Goal: Information Seeking & Learning: Learn about a topic

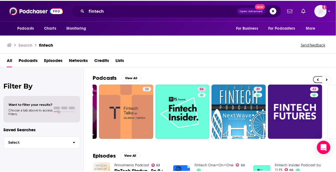
scroll to position [0, 224]
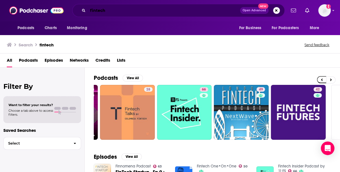
click at [143, 12] on input "fintech" at bounding box center [164, 10] width 152 height 9
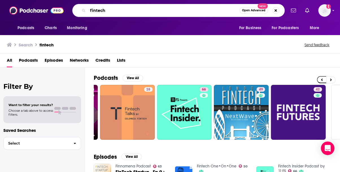
click at [141, 12] on input "fintech" at bounding box center [164, 10] width 152 height 9
paste input "BAI Banking Strategies Podcast"
type input "BAI Banking Strategies Podcast"
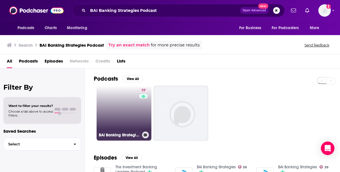
click at [119, 116] on link "39 BAI Banking Strategies" at bounding box center [124, 113] width 55 height 55
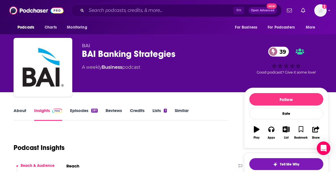
click at [82, 110] on link "Episodes 281" at bounding box center [84, 114] width 28 height 13
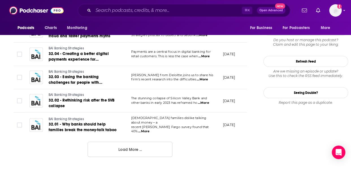
scroll to position [610, 0]
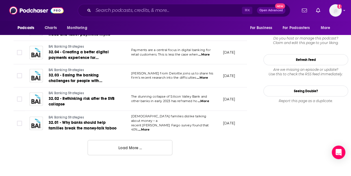
click at [140, 150] on button "Load More ..." at bounding box center [130, 147] width 85 height 15
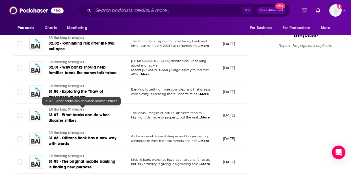
scroll to position [708, 0]
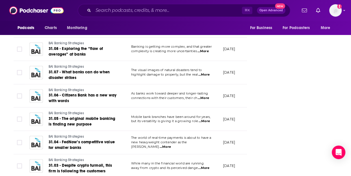
click at [206, 96] on span "...More" at bounding box center [203, 98] width 11 height 5
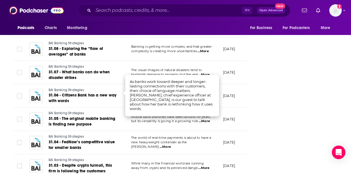
click at [283, 95] on div "Follow Rate Play Apps List Bookmark Share Tell Me Why Contact This Podcast Expo…" at bounding box center [305, 12] width 85 height 1266
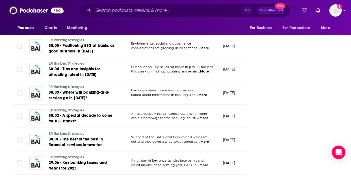
scroll to position [1000, 0]
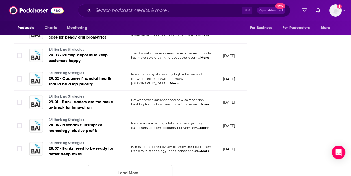
scroll to position [1180, 0]
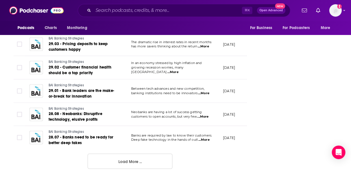
click at [126, 158] on button "Load More ..." at bounding box center [130, 161] width 85 height 15
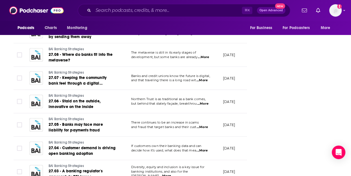
scroll to position [1427, 0]
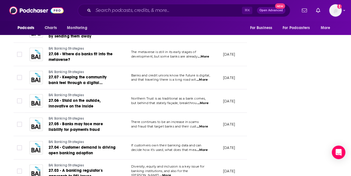
click at [206, 101] on span "...More" at bounding box center [202, 103] width 11 height 5
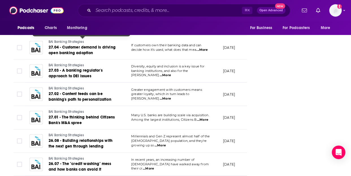
scroll to position [1528, 0]
click at [203, 118] on span "...More" at bounding box center [202, 120] width 11 height 5
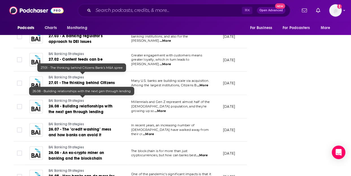
scroll to position [1567, 0]
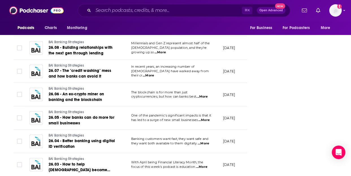
scroll to position [1621, 0]
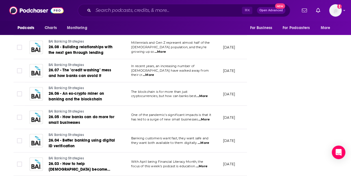
click at [204, 117] on span "...More" at bounding box center [203, 119] width 11 height 5
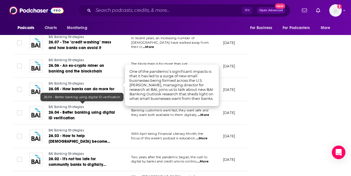
scroll to position [1651, 0]
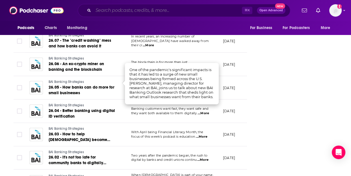
click at [121, 13] on input "Search podcasts, credits, & more..." at bounding box center [167, 10] width 149 height 9
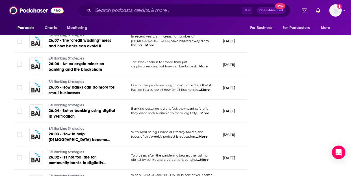
click at [202, 88] on span "...More" at bounding box center [203, 90] width 11 height 5
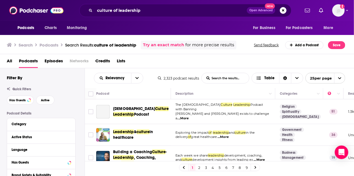
scroll to position [31, 0]
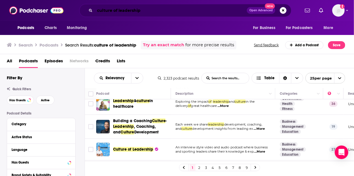
click at [127, 13] on input "culture of leadership" at bounding box center [171, 10] width 152 height 9
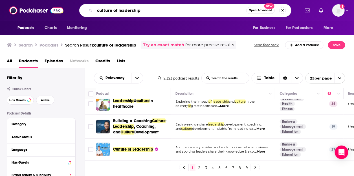
click at [127, 13] on input "culture of leadership" at bounding box center [171, 10] width 152 height 9
type input "american banker podcast"
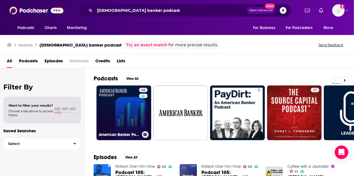
click at [118, 104] on link "44 American Banker Podcast" at bounding box center [124, 113] width 55 height 55
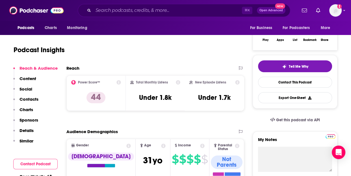
scroll to position [70, 0]
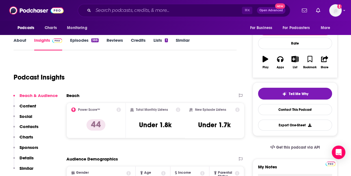
click at [18, 41] on link "About" at bounding box center [20, 44] width 13 height 13
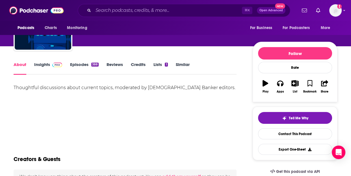
scroll to position [48, 0]
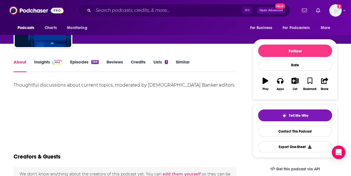
click at [81, 86] on div "Thoughtful discussions about current topics, moderated by American Banker edito…" at bounding box center [125, 85] width 223 height 8
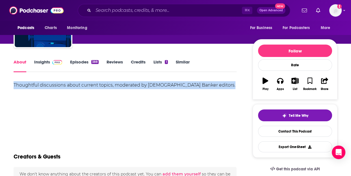
click at [116, 87] on div "Thoughtful discussions about current topics, moderated by American Banker edito…" at bounding box center [125, 85] width 223 height 8
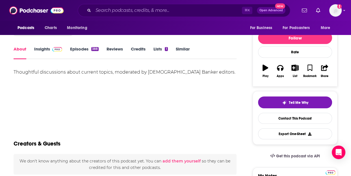
scroll to position [31, 0]
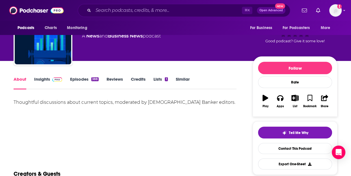
click at [78, 78] on link "Episodes 388" at bounding box center [84, 83] width 29 height 13
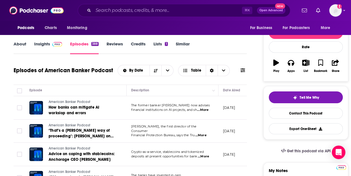
scroll to position [61, 0]
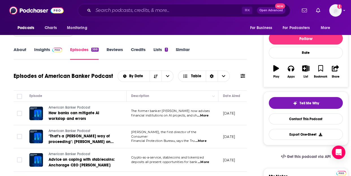
click at [23, 49] on link "About" at bounding box center [20, 53] width 13 height 13
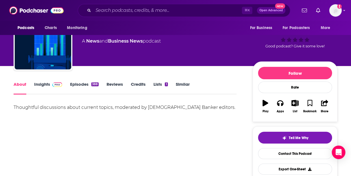
scroll to position [27, 0]
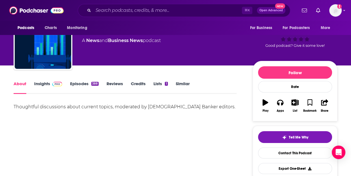
click at [120, 107] on div "Thoughtful discussions about current topics, moderated by American Banker edito…" at bounding box center [125, 107] width 223 height 8
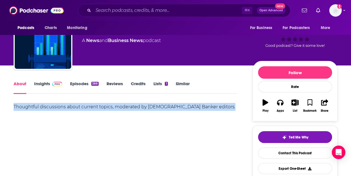
click at [120, 107] on div "Thoughtful discussions about current topics, moderated by American Banker edito…" at bounding box center [125, 107] width 223 height 8
copy div "Thoughtful discussions about current topics, moderated by American Banker edito…"
click at [47, 83] on link "Insights" at bounding box center [48, 87] width 28 height 13
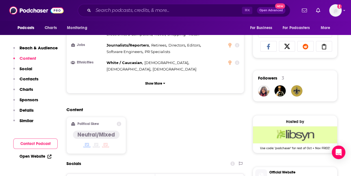
scroll to position [335, 0]
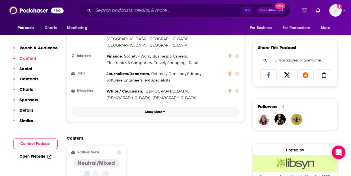
click at [165, 107] on button "Show More" at bounding box center [155, 112] width 168 height 10
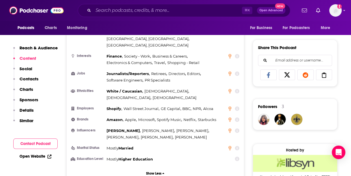
click at [22, 110] on p "Details" at bounding box center [26, 110] width 14 height 5
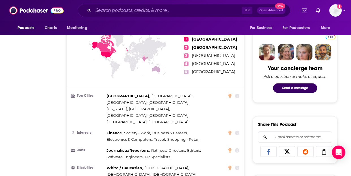
scroll to position [0, 0]
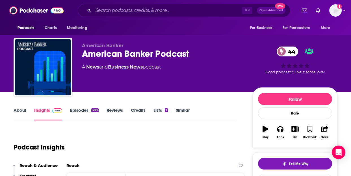
click at [84, 111] on link "Episodes 388" at bounding box center [84, 114] width 29 height 13
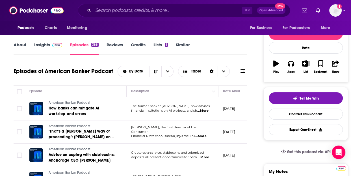
scroll to position [64, 0]
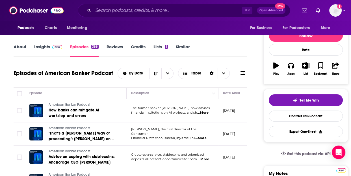
click at [204, 114] on span "...More" at bounding box center [202, 113] width 11 height 5
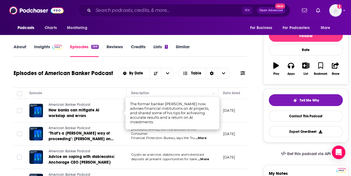
click at [103, 91] on div "Episode" at bounding box center [75, 93] width 92 height 7
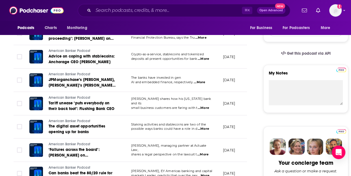
scroll to position [165, 0]
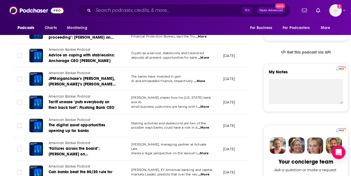
click at [203, 81] on span "...More" at bounding box center [199, 81] width 11 height 5
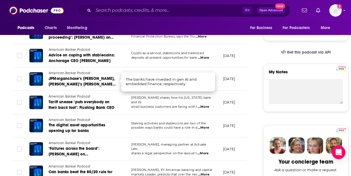
click at [137, 68] on td "The banks have invested in gen AI and embedded finance, respectively. ...More" at bounding box center [173, 78] width 92 height 23
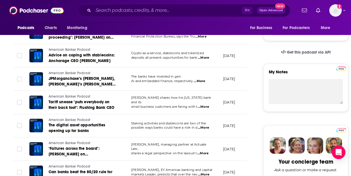
click at [175, 73] on td "The banks have invested in gen AI and embedded finance, respectively. ...More" at bounding box center [173, 78] width 92 height 23
click at [199, 77] on p "The banks have invested in gen" at bounding box center [172, 77] width 82 height 5
click at [203, 80] on span "...More" at bounding box center [199, 81] width 11 height 5
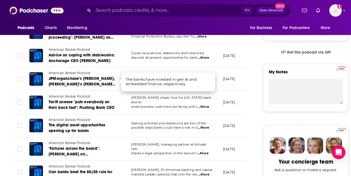
click at [159, 66] on td "Crypto-as-a-service, stablecoins and tokenized deposits all present opportuniti…" at bounding box center [173, 55] width 92 height 23
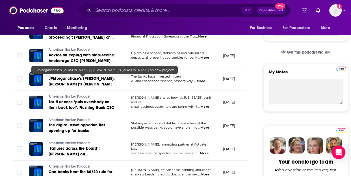
click at [84, 82] on span "JPMorganchase’s Waldron, Starion’s Rogstad on new projects" at bounding box center [82, 84] width 67 height 16
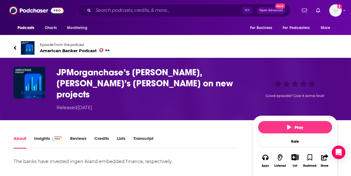
click at [106, 75] on h1 "JPMorganchase’s Waldron, Starion’s Rogstad on new projects" at bounding box center [149, 83] width 187 height 33
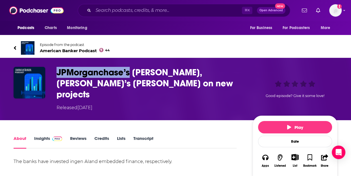
click at [106, 75] on h1 "JPMorganchase’s Waldron, Starion’s Rogstad on new projects" at bounding box center [149, 83] width 187 height 33
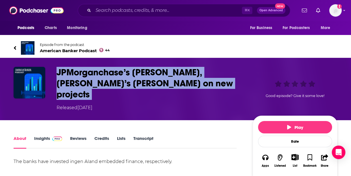
click at [106, 75] on h1 "JPMorganchase’s Waldron, Starion’s Rogstad on new projects" at bounding box center [149, 83] width 187 height 33
copy h1 "JPMorganchase’s Waldron, Starion’s Rogstad on new projects"
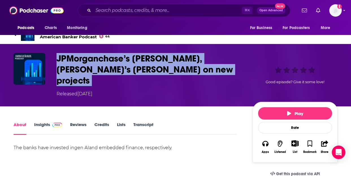
scroll to position [13, 0]
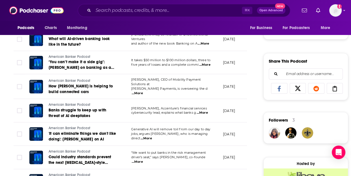
scroll to position [322, 0]
click at [199, 63] on span "...More" at bounding box center [204, 65] width 11 height 5
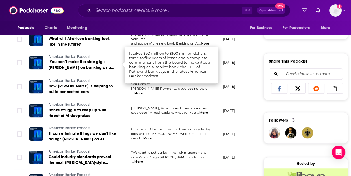
scroll to position [342, 0]
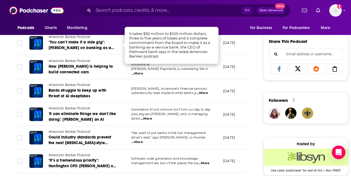
click at [199, 91] on span "...More" at bounding box center [202, 93] width 11 height 5
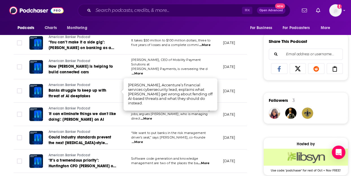
click at [9, 108] on div "About Insights Episodes 388 Reviews Credits Lists 1 Similar Episodes of America…" at bounding box center [134, 135] width 259 height 741
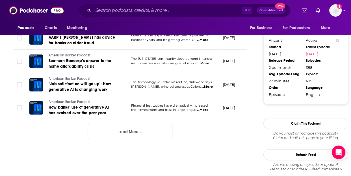
scroll to position [630, 0]
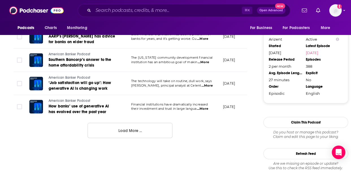
click at [131, 133] on button "Load More ..." at bounding box center [130, 130] width 85 height 15
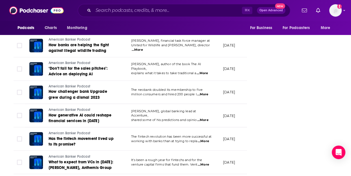
scroll to position [1020, 0]
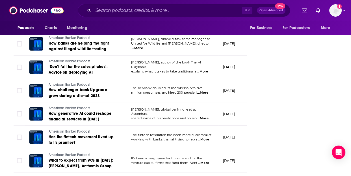
click at [202, 116] on span "...More" at bounding box center [202, 118] width 11 height 5
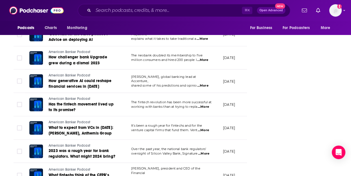
scroll to position [1059, 0]
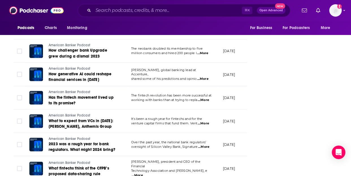
click at [207, 98] on span "...More" at bounding box center [203, 100] width 11 height 5
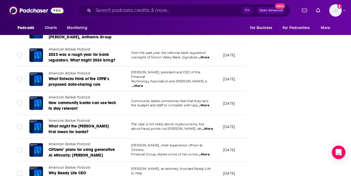
scroll to position [1186, 0]
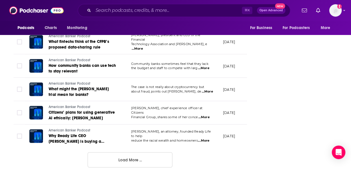
click at [128, 159] on button "Load More ..." at bounding box center [130, 159] width 85 height 15
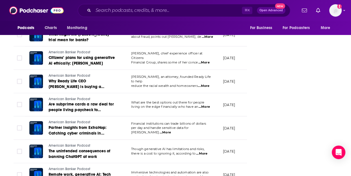
scroll to position [1276, 0]
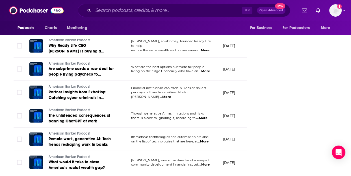
click at [206, 139] on span "...More" at bounding box center [202, 141] width 11 height 5
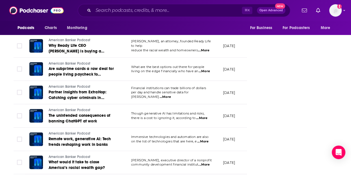
click at [206, 116] on span "...More" at bounding box center [201, 118] width 11 height 5
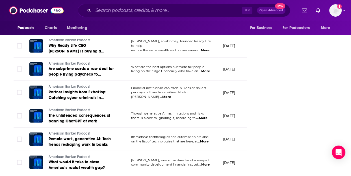
click at [171, 95] on span "...More" at bounding box center [165, 97] width 11 height 5
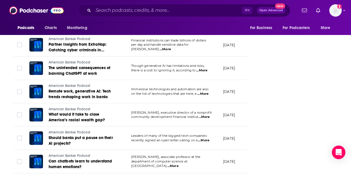
scroll to position [1330, 0]
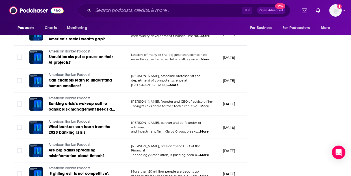
scroll to position [1411, 0]
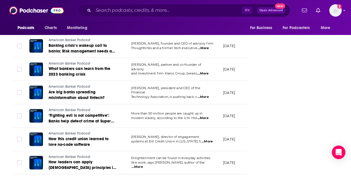
scroll to position [1501, 0]
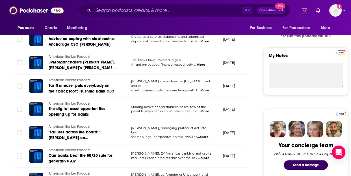
scroll to position [1585, 0]
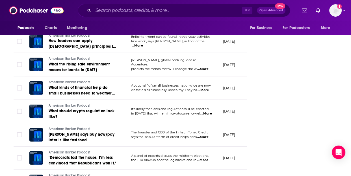
click at [206, 88] on span "...More" at bounding box center [202, 90] width 11 height 5
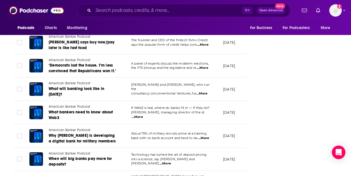
scroll to position [1767, 0]
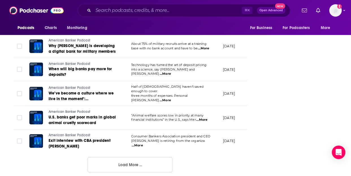
click at [136, 163] on button "Load More ..." at bounding box center [130, 164] width 85 height 15
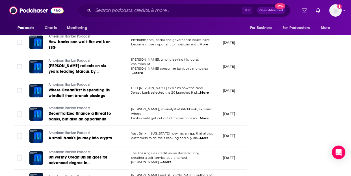
scroll to position [2339, 0]
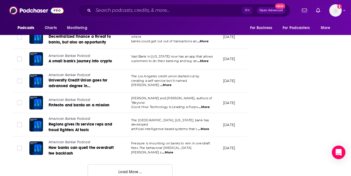
click at [130, 164] on button "Load More ..." at bounding box center [130, 171] width 85 height 15
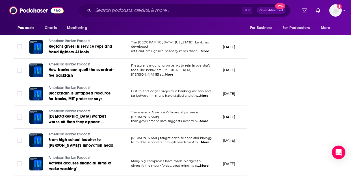
scroll to position [2442, 0]
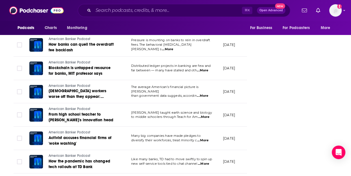
click at [204, 115] on span "...More" at bounding box center [203, 117] width 11 height 5
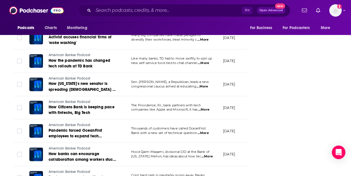
scroll to position [2546, 0]
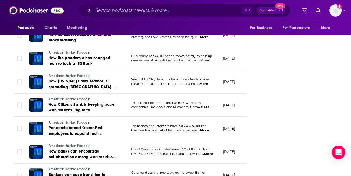
click at [206, 105] on span "...More" at bounding box center [203, 107] width 11 height 5
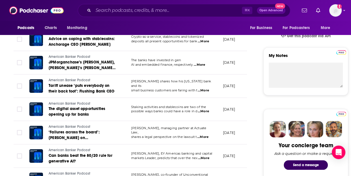
scroll to position [1585, 0]
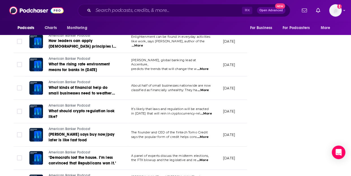
click at [204, 88] on span "...More" at bounding box center [202, 90] width 11 height 5
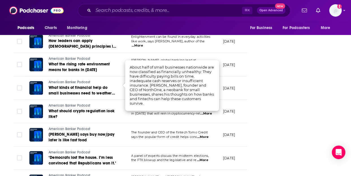
click at [286, 74] on div "Follow Rate Play Apps List Bookmark Share Tell Me Why Contact This Podcast Expo…" at bounding box center [305, 13] width 85 height 3021
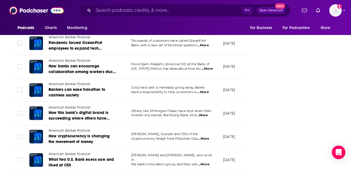
scroll to position [2923, 0]
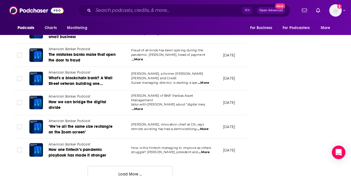
click at [125, 166] on button "Load More ..." at bounding box center [130, 173] width 85 height 15
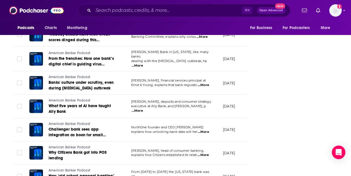
scroll to position [3365, 0]
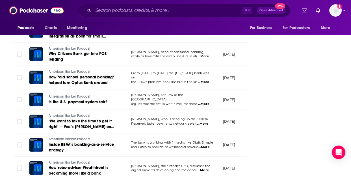
scroll to position [3498, 0]
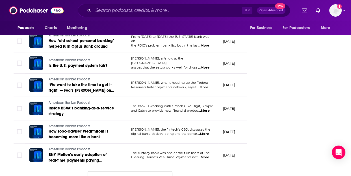
click at [134, 171] on button "Load More ..." at bounding box center [130, 178] width 85 height 15
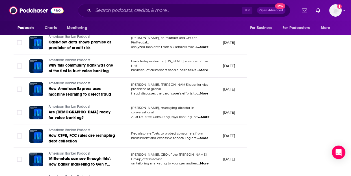
scroll to position [4084, 0]
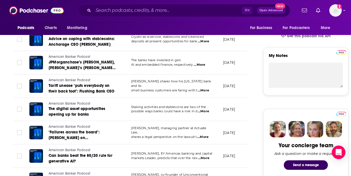
scroll to position [1585, 0]
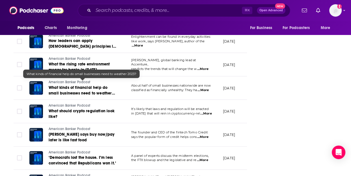
click at [96, 85] on span "What kinds of financial help do small businesses need to weather 2023?" at bounding box center [82, 93] width 66 height 16
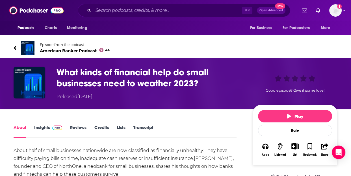
click at [158, 71] on h1 "What kinds of financial help do small businesses need to weather 2023?" at bounding box center [149, 78] width 187 height 22
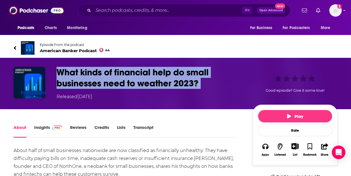
click at [158, 70] on h1 "What kinds of financial help do small businesses need to weather 2023?" at bounding box center [149, 78] width 187 height 22
copy h1 "What kinds of financial help do small businesses need to weather 2023?"
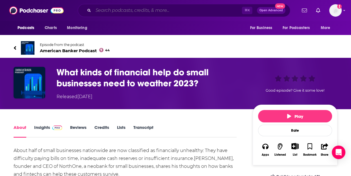
click at [117, 12] on input "Search podcasts, credits, & more..." at bounding box center [167, 10] width 149 height 9
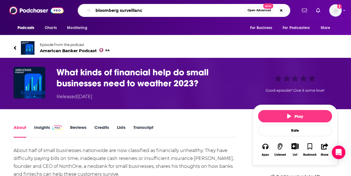
type input "bloomberg surveillance"
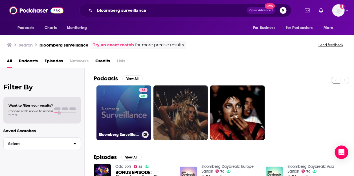
click at [108, 105] on link "78 Bloomberg Surveillance" at bounding box center [124, 113] width 55 height 55
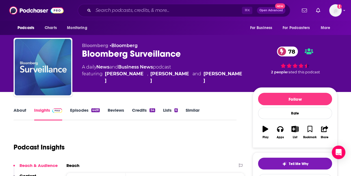
scroll to position [43, 0]
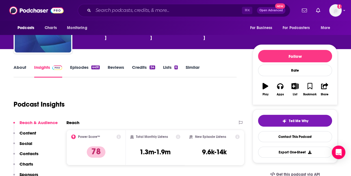
click at [19, 65] on link "About" at bounding box center [20, 71] width 13 height 13
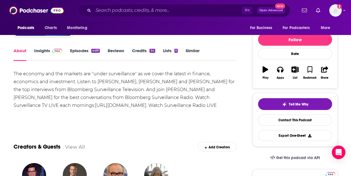
scroll to position [37, 0]
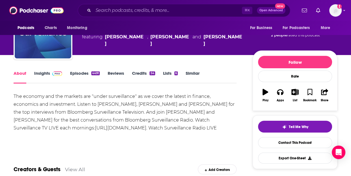
click at [39, 70] on div "About Insights Episodes 4491 Reviews Credits 54 Lists 6 Similar" at bounding box center [125, 77] width 223 height 14
click at [43, 74] on link "Insights" at bounding box center [48, 77] width 28 height 13
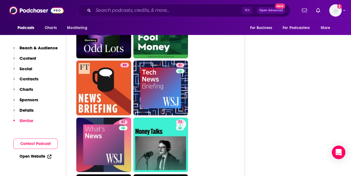
scroll to position [1652, 0]
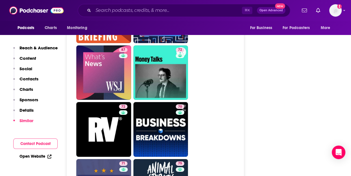
click at [205, 107] on ul "93 85 87 82 81 77 85 89 89 81 87 72 72 70 71 75 69 63 77 76 73 74 68 69" at bounding box center [158, 101] width 164 height 681
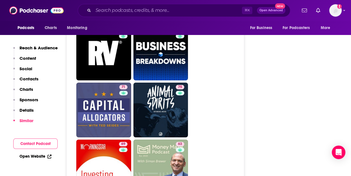
scroll to position [1700, 0]
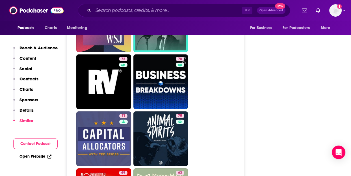
click at [34, 49] on p "Reach & Audience" at bounding box center [38, 47] width 38 height 5
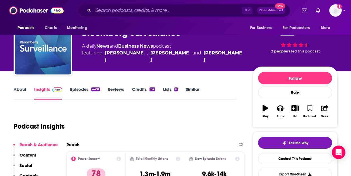
scroll to position [14, 0]
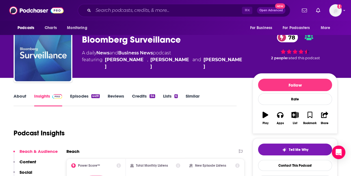
click at [83, 96] on link "Episodes 4491" at bounding box center [85, 99] width 30 height 13
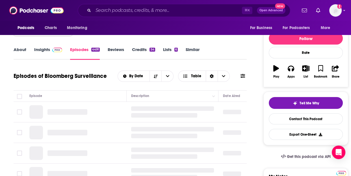
scroll to position [57, 0]
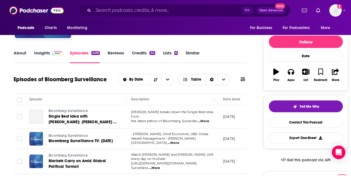
click at [198, 81] on span "Table" at bounding box center [196, 80] width 10 height 4
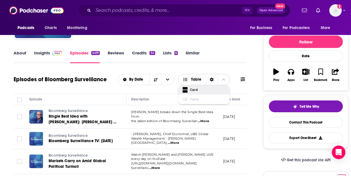
click at [187, 88] on icon "Choose View" at bounding box center [184, 88] width 5 height 3
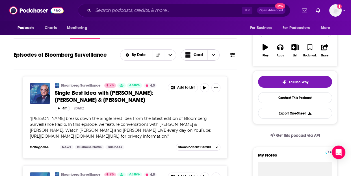
scroll to position [78, 0]
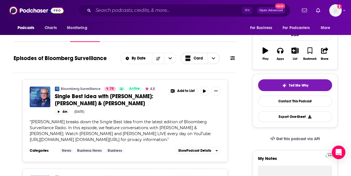
click at [189, 62] on icon "Choose View" at bounding box center [187, 60] width 5 height 4
click at [191, 79] on span "Choose View" at bounding box center [188, 78] width 7 height 4
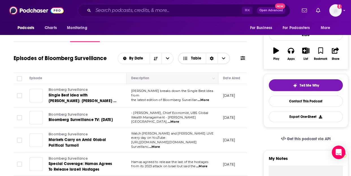
scroll to position [78, 0]
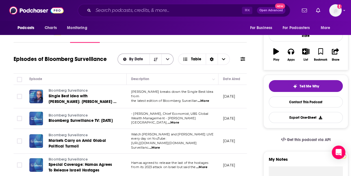
click at [166, 59] on icon "open menu" at bounding box center [167, 59] width 3 height 4
click at [93, 71] on div "Episodes of Bloomberg Surveillance By Date By Date By Rating Table" at bounding box center [130, 63] width 233 height 22
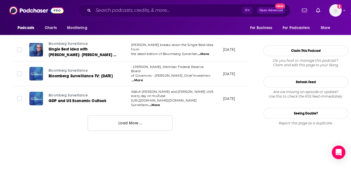
scroll to position [657, 0]
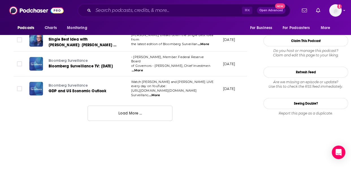
click at [117, 106] on button "Load More ..." at bounding box center [130, 113] width 85 height 15
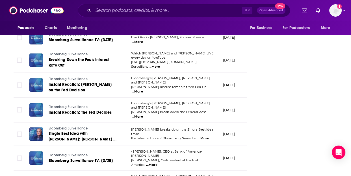
scroll to position [1014, 0]
click at [157, 163] on span "...More" at bounding box center [151, 165] width 11 height 5
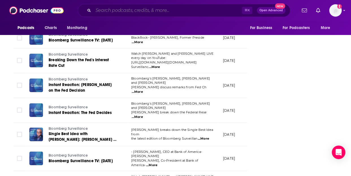
click at [115, 12] on input "Search podcasts, credits, & more..." at bounding box center [167, 10] width 149 height 9
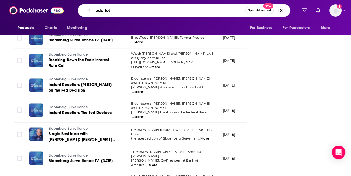
type input "odd lots"
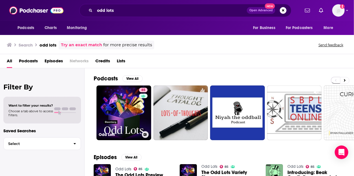
click at [133, 101] on link "85 Odd Lots" at bounding box center [124, 113] width 55 height 55
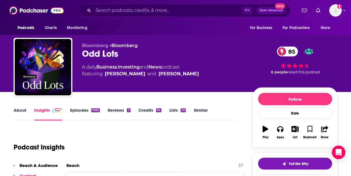
scroll to position [1, 0]
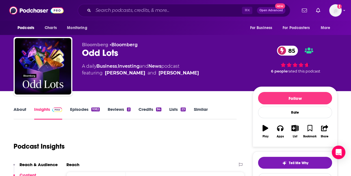
click at [20, 107] on link "About" at bounding box center [20, 113] width 13 height 13
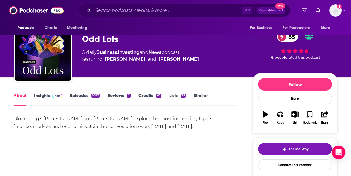
scroll to position [16, 0]
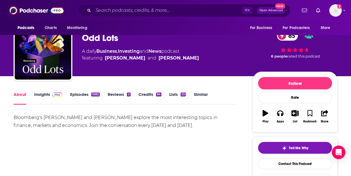
click at [48, 93] on link "Insights" at bounding box center [48, 98] width 28 height 13
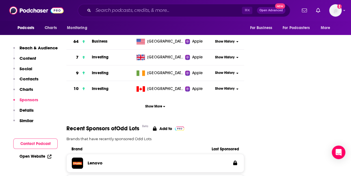
click at [31, 109] on p "Details" at bounding box center [26, 110] width 14 height 5
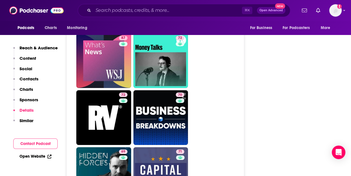
scroll to position [1756, 0]
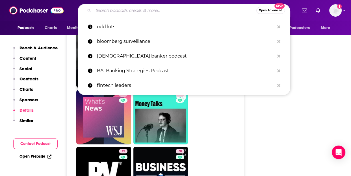
click at [145, 12] on input "Search podcasts, credits, & more..." at bounding box center [174, 10] width 163 height 9
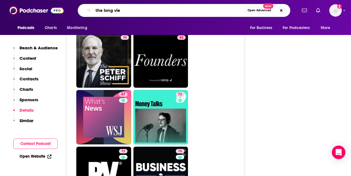
type input "the long view"
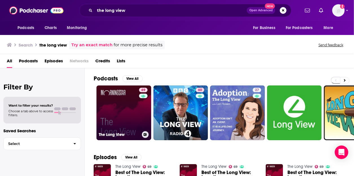
click at [123, 114] on link "69 The Long View" at bounding box center [124, 113] width 55 height 55
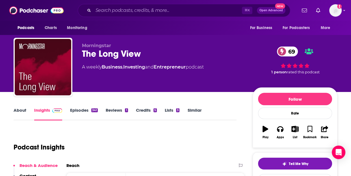
click at [25, 111] on link "About" at bounding box center [20, 114] width 13 height 13
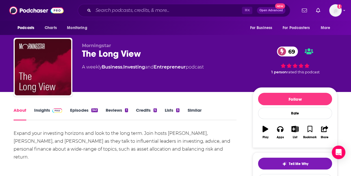
click at [25, 111] on link "About" at bounding box center [20, 114] width 13 height 13
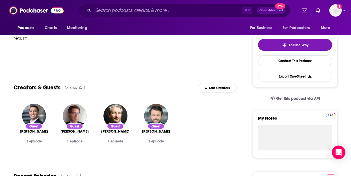
scroll to position [25, 0]
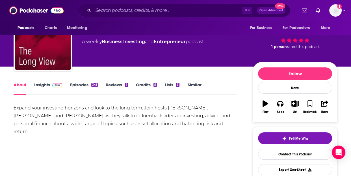
click at [80, 86] on link "Episodes 341" at bounding box center [84, 88] width 28 height 13
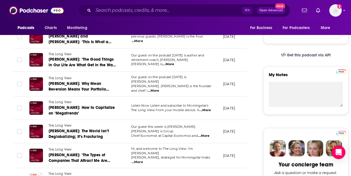
scroll to position [179, 0]
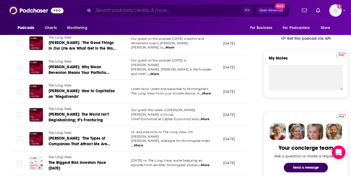
click at [152, 7] on input "Search podcasts, credits, & more..." at bounding box center [167, 10] width 149 height 9
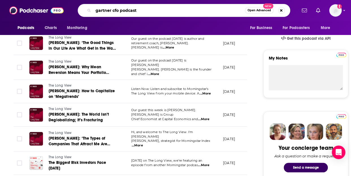
type input "gartner cfo podcasts"
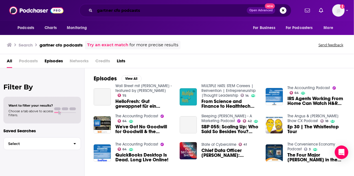
click at [154, 13] on input "gartner cfo podcasts" at bounding box center [171, 10] width 152 height 9
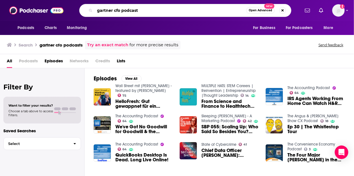
type input "gartner cfo podcast"
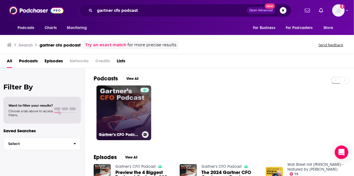
click at [121, 112] on link "Gartner’s CFO Podcast" at bounding box center [124, 113] width 55 height 55
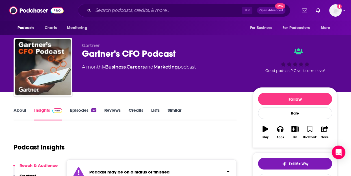
scroll to position [66, 0]
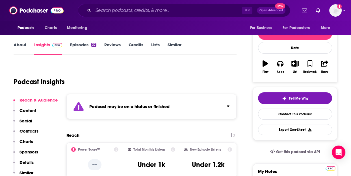
click at [160, 106] on strong "Podcast may be on a hiatus or finished" at bounding box center [129, 106] width 80 height 5
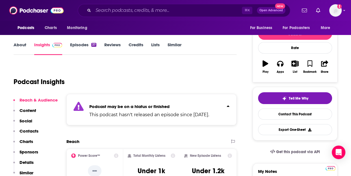
click at [175, 104] on p "Podcast may be on a hiatus or finished" at bounding box center [149, 106] width 120 height 5
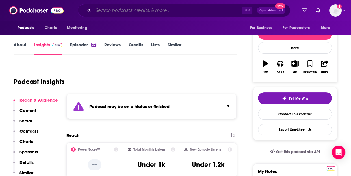
click at [121, 12] on input "Search podcasts, credits, & more..." at bounding box center [167, 10] width 149 height 9
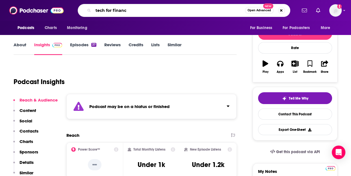
type input "tech for finance"
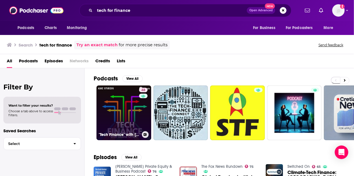
click at [132, 96] on link "48 "Tech Finance" with Sasha Orloff: B2B Fintech | AI | Finance Tech" at bounding box center [124, 113] width 55 height 55
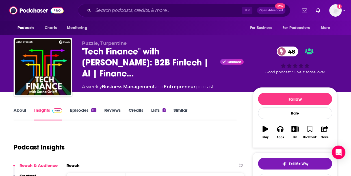
click at [20, 107] on div "About Insights Episodes 111 Reviews Credits Lists 1 Similar" at bounding box center [125, 114] width 223 height 14
click at [21, 109] on link "About" at bounding box center [20, 114] width 13 height 13
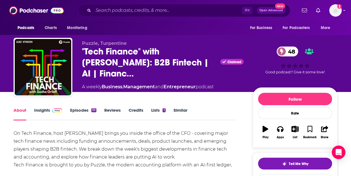
scroll to position [71, 0]
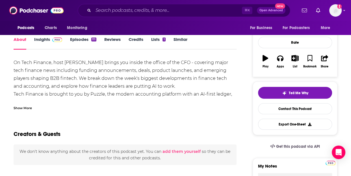
click at [136, 70] on div "On Tech Finance, host Sasha Orloff brings you inside the office of the CFO - co…" at bounding box center [125, 86] width 223 height 55
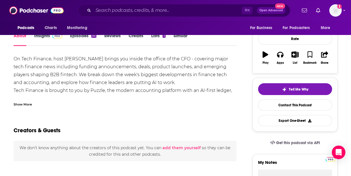
scroll to position [75, 0]
click at [18, 104] on div "Show More" at bounding box center [23, 103] width 18 height 5
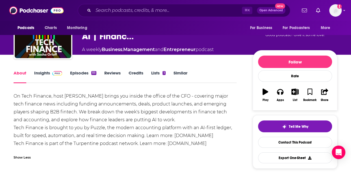
scroll to position [0, 0]
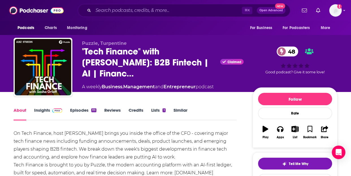
click at [45, 107] on div "About Insights Episodes 111 Reviews Credits Lists 1 Similar" at bounding box center [125, 114] width 223 height 14
click at [45, 108] on link "Insights" at bounding box center [48, 114] width 28 height 13
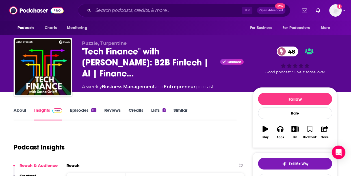
scroll to position [42, 0]
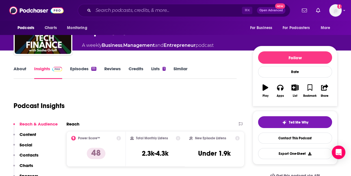
click at [76, 66] on link "Episodes 111" at bounding box center [83, 72] width 26 height 13
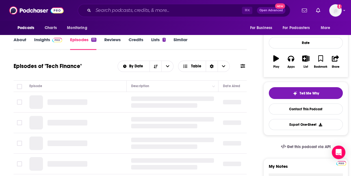
scroll to position [87, 0]
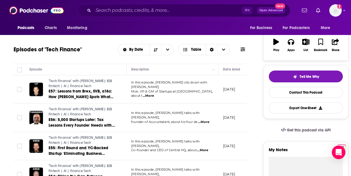
click at [154, 94] on span "...More" at bounding box center [148, 96] width 11 height 5
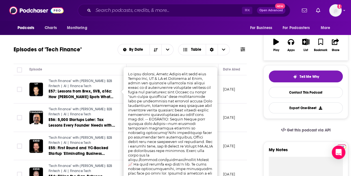
click at [102, 60] on div "Episodes of "Tech Finance" By Date Table" at bounding box center [130, 53] width 233 height 22
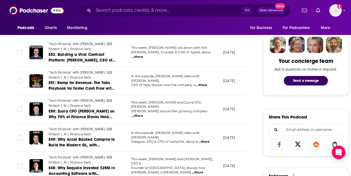
scroll to position [268, 0]
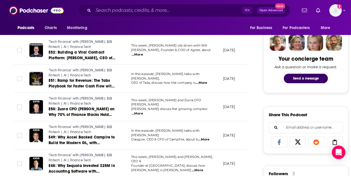
click at [143, 112] on span "...More" at bounding box center [137, 114] width 11 height 5
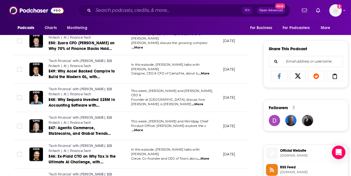
scroll to position [346, 0]
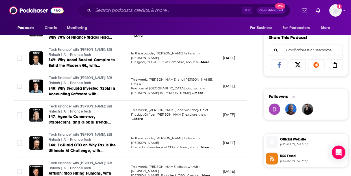
click at [143, 119] on span "...More" at bounding box center [137, 119] width 11 height 5
click at [246, 111] on td "June 12, 2025" at bounding box center [236, 115] width 37 height 29
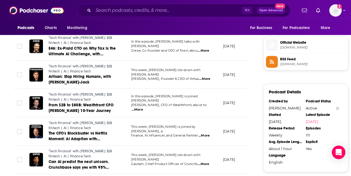
scroll to position [446, 0]
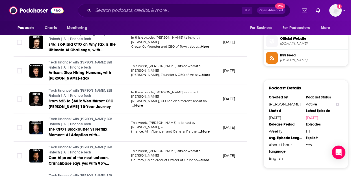
click at [200, 73] on span "...More" at bounding box center [204, 75] width 11 height 5
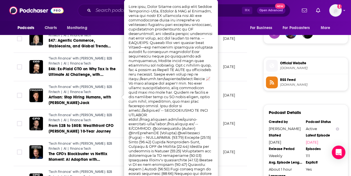
scroll to position [414, 0]
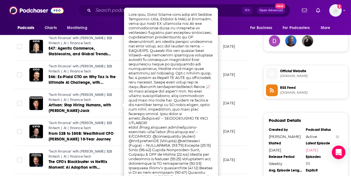
click at [251, 108] on div "About Insights Episodes 111 Reviews Credits Lists 1 Similar Episodes of "Tech F…" at bounding box center [134, 90] width 259 height 794
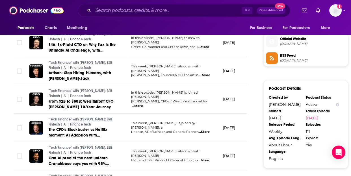
scroll to position [450, 0]
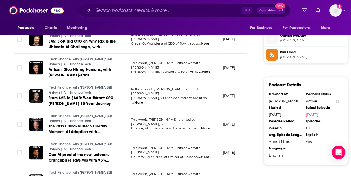
click at [202, 127] on span "...More" at bounding box center [203, 129] width 11 height 5
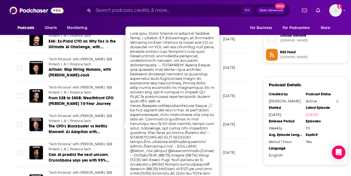
click at [254, 99] on div "About Insights Episodes 111 Reviews Credits Lists 1 Similar Episodes of "Tech F…" at bounding box center [134, 54] width 259 height 794
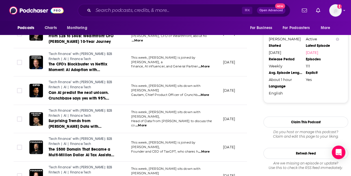
scroll to position [514, 0]
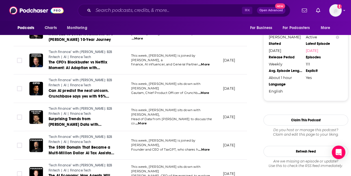
click at [211, 91] on p "Gautam, Chief Product Officer of Crunchb ...More" at bounding box center [172, 93] width 82 height 5
click at [201, 91] on span "...More" at bounding box center [203, 93] width 11 height 5
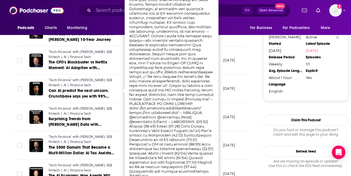
scroll to position [452, 0]
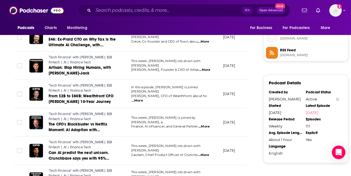
click at [256, 114] on div "About Insights Episodes 111 Reviews Credits Lists 1 Similar Episodes of "Tech F…" at bounding box center [134, 52] width 259 height 794
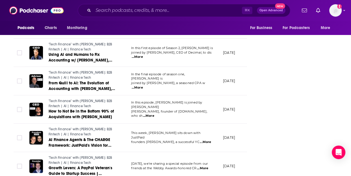
scroll to position [728, 0]
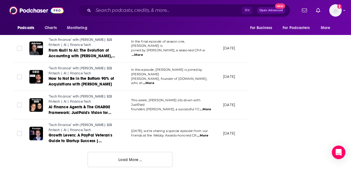
click at [204, 107] on span "...More" at bounding box center [205, 109] width 11 height 5
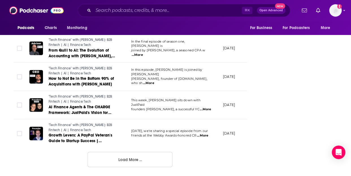
click at [132, 156] on button "Load More ..." at bounding box center [130, 159] width 85 height 15
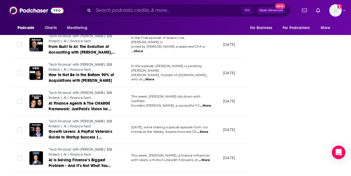
click at [270, 125] on div "Follow Rate Play Apps List Bookmark Share Tell Me Why Contact This Podcast Expo…" at bounding box center [305, 119] width 85 height 1518
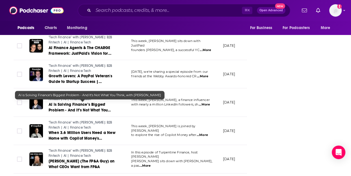
scroll to position [826, 0]
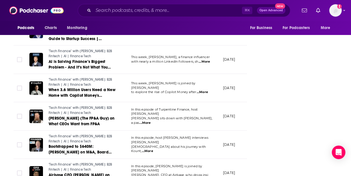
click at [201, 90] on span "...More" at bounding box center [202, 92] width 11 height 5
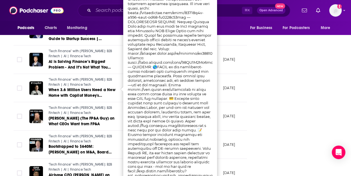
click at [269, 86] on div "Follow Rate Play Apps List Bookmark Share Tell Me Why Contact This Podcast Expo…" at bounding box center [305, 20] width 85 height 1518
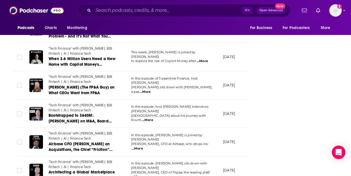
scroll to position [858, 0]
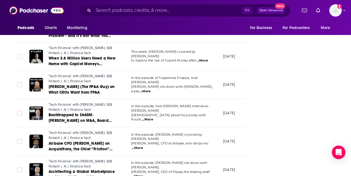
click at [151, 89] on span "...More" at bounding box center [144, 91] width 11 height 5
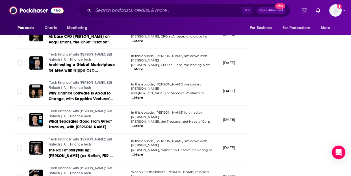
scroll to position [1000, 0]
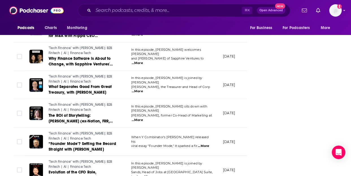
click at [143, 90] on span "...More" at bounding box center [137, 92] width 11 height 5
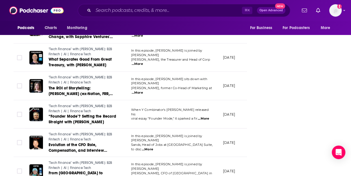
scroll to position [1047, 0]
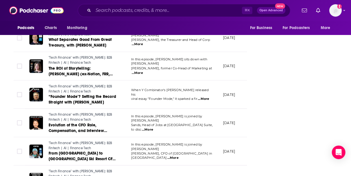
click at [207, 97] on span "...More" at bounding box center [203, 99] width 11 height 5
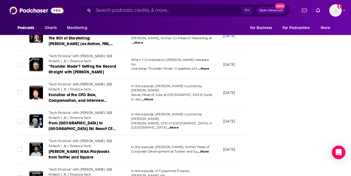
scroll to position [1078, 0]
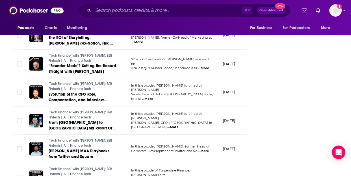
click at [184, 92] on span "Sands, Head of Jobs at The F Suite, to disc" at bounding box center [171, 96] width 81 height 8
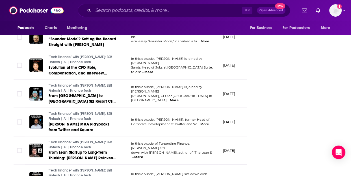
scroll to position [1129, 0]
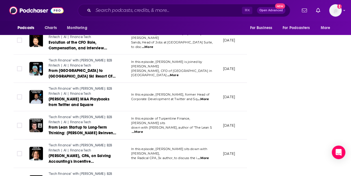
click at [204, 99] on span "...More" at bounding box center [202, 99] width 11 height 5
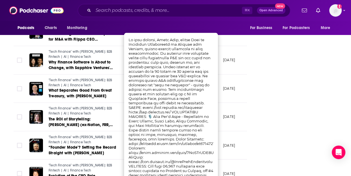
scroll to position [996, 0]
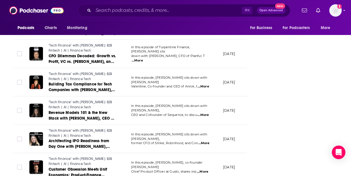
scroll to position [1347, 0]
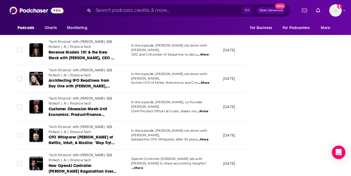
click at [206, 81] on span "...More" at bounding box center [203, 83] width 11 height 5
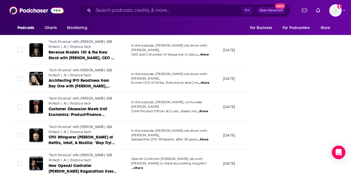
click at [205, 109] on span "...More" at bounding box center [202, 111] width 11 height 5
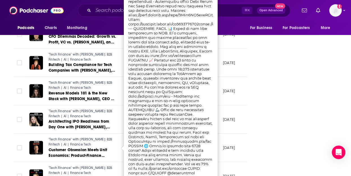
scroll to position [1304, 0]
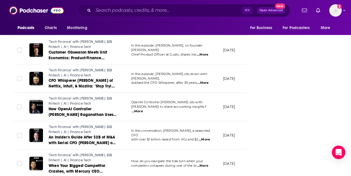
scroll to position [1404, 0]
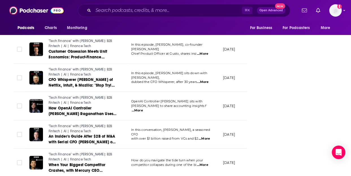
click at [143, 108] on span "...More" at bounding box center [137, 110] width 11 height 5
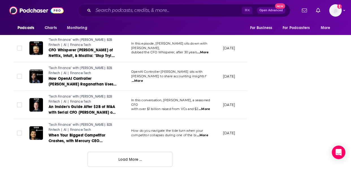
click at [206, 107] on span "...More" at bounding box center [204, 109] width 11 height 5
click at [203, 133] on span "...More" at bounding box center [202, 135] width 11 height 5
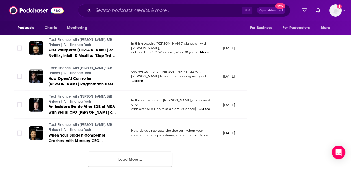
click at [134, 161] on button "Load More ..." at bounding box center [130, 159] width 85 height 15
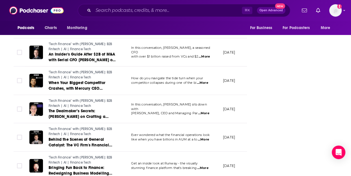
scroll to position [1483, 0]
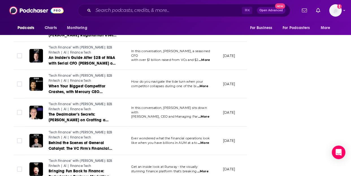
click at [232, 110] on p "May 16, 2024" at bounding box center [229, 112] width 12 height 5
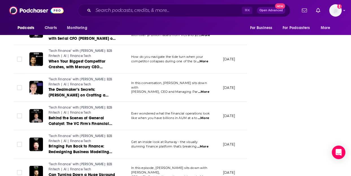
scroll to position [1516, 0]
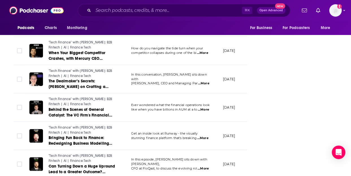
click at [204, 81] on span "...More" at bounding box center [203, 83] width 11 height 5
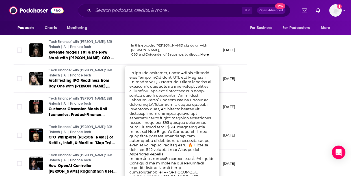
scroll to position [1347, 0]
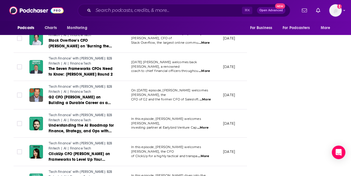
scroll to position [2066, 0]
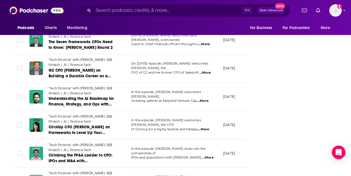
click at [204, 99] on span "...More" at bounding box center [202, 101] width 11 height 5
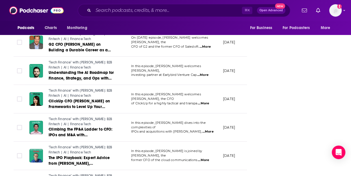
scroll to position [2115, 0]
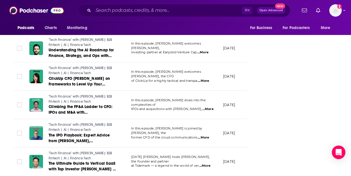
click at [208, 107] on span "...More" at bounding box center [207, 109] width 11 height 5
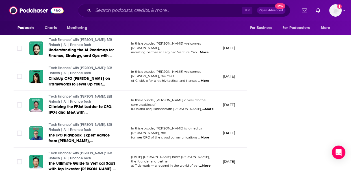
scroll to position [2145, 0]
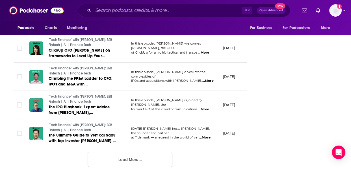
click at [163, 158] on button "Load More ..." at bounding box center [130, 159] width 85 height 15
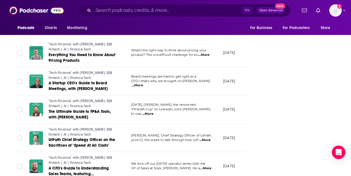
scroll to position [2848, 0]
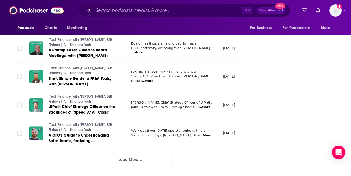
click at [139, 165] on button "Load More ..." at bounding box center [130, 159] width 85 height 15
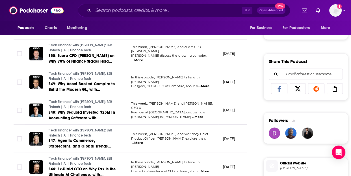
scroll to position [0, 0]
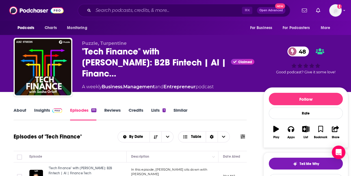
click at [17, 110] on link "About" at bounding box center [20, 114] width 13 height 13
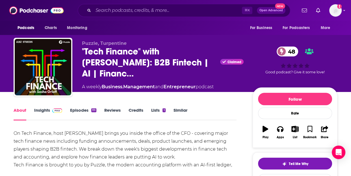
click at [176, 110] on link "Similar" at bounding box center [180, 114] width 14 height 13
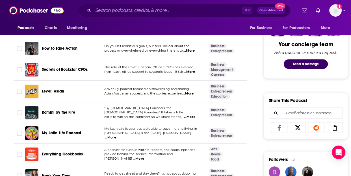
scroll to position [259, 0]
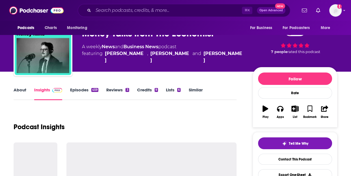
scroll to position [14, 0]
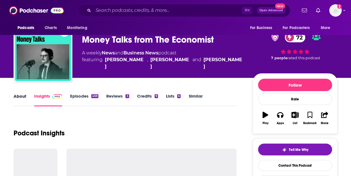
click at [26, 97] on div "About" at bounding box center [24, 99] width 21 height 13
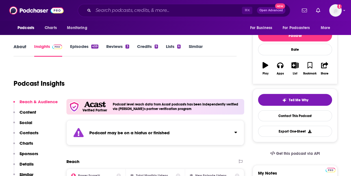
scroll to position [49, 0]
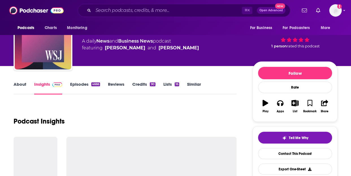
scroll to position [39, 0]
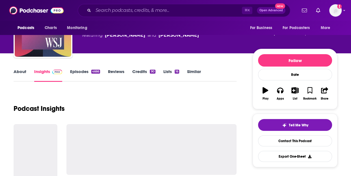
click at [19, 74] on link "About" at bounding box center [20, 75] width 13 height 13
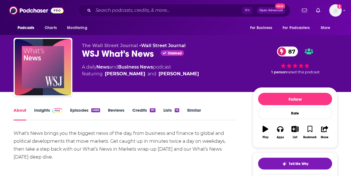
click at [45, 108] on link "Insights" at bounding box center [48, 114] width 28 height 13
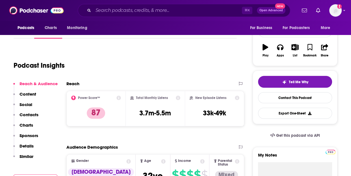
scroll to position [60, 0]
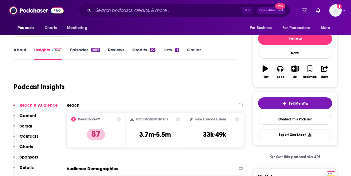
click at [78, 46] on div "About Insights Episodes 4667 Reviews Credits 90 Lists 16 Similar" at bounding box center [125, 53] width 223 height 14
click at [79, 48] on link "Episodes 4667" at bounding box center [85, 53] width 30 height 13
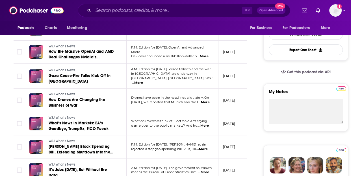
scroll to position [149, 0]
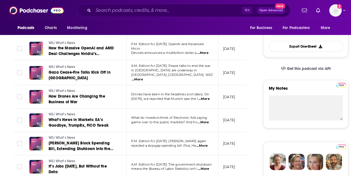
click at [204, 51] on span "...More" at bounding box center [202, 53] width 11 height 5
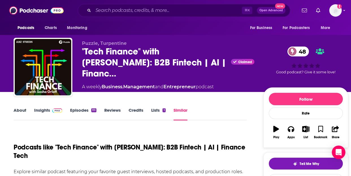
click at [20, 110] on link "About" at bounding box center [20, 114] width 13 height 13
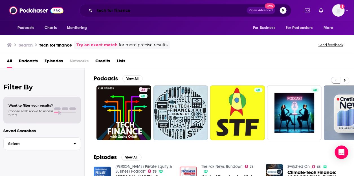
click at [155, 10] on input "tech for finance" at bounding box center [171, 10] width 152 height 9
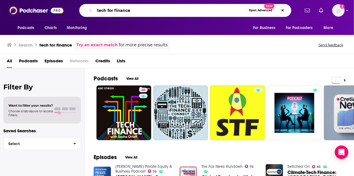
click at [155, 10] on input "tech for finance" at bounding box center [171, 10] width 152 height 9
type input "the finance leader"
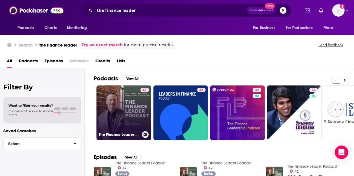
click at [119, 110] on link "42 The Finance Leader Podcast" at bounding box center [124, 113] width 55 height 55
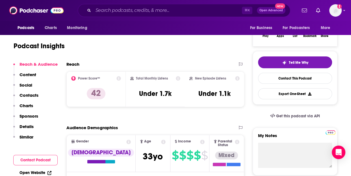
scroll to position [18, 0]
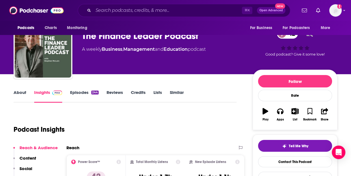
click at [25, 93] on link "About" at bounding box center [20, 96] width 13 height 13
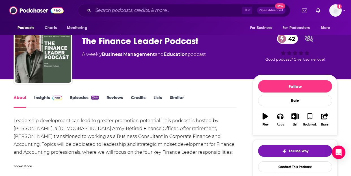
scroll to position [28, 0]
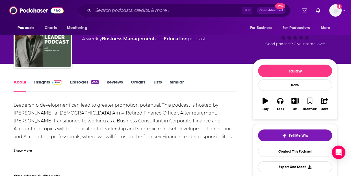
click at [27, 149] on div "Show More" at bounding box center [23, 150] width 18 height 5
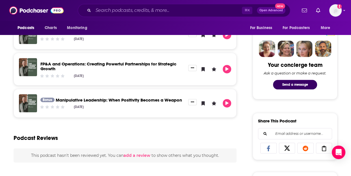
scroll to position [0, 0]
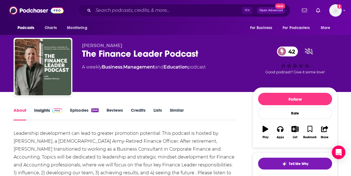
click at [69, 111] on div "Insights" at bounding box center [52, 114] width 36 height 13
click at [82, 111] on link "Episodes 244" at bounding box center [84, 114] width 29 height 13
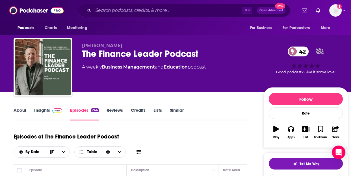
click at [19, 108] on link "About" at bounding box center [20, 114] width 13 height 13
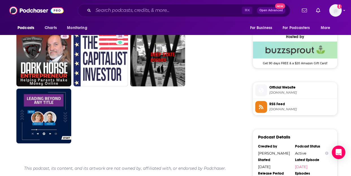
scroll to position [21, 0]
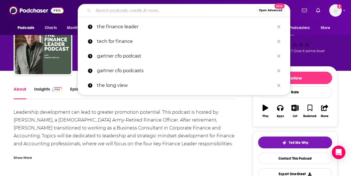
click at [119, 12] on input "Search podcasts, credits, & more..." at bounding box center [174, 10] width 163 height 9
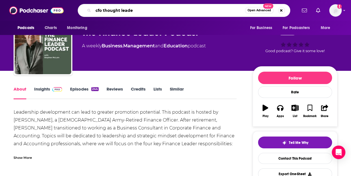
type input "cfo thought leader"
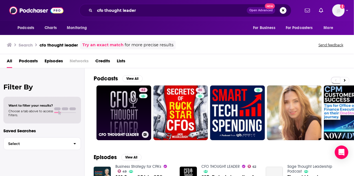
click at [121, 96] on link "62 CFO THOUGHT LEADER" at bounding box center [124, 113] width 55 height 55
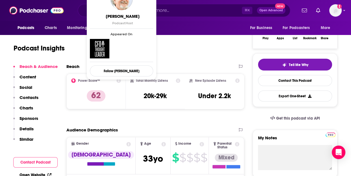
scroll to position [51, 0]
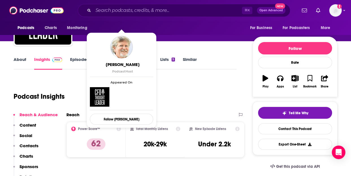
click at [187, 92] on div "Podcast Insights" at bounding box center [123, 93] width 218 height 29
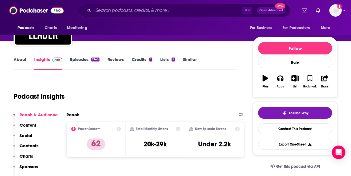
click at [19, 62] on link "About" at bounding box center [20, 63] width 13 height 13
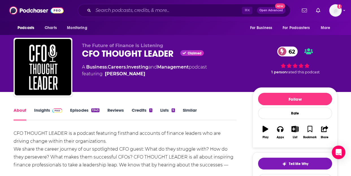
scroll to position [25, 0]
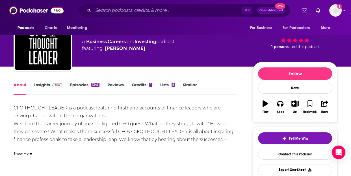
click at [81, 87] on link "Episodes 1343" at bounding box center [84, 88] width 29 height 13
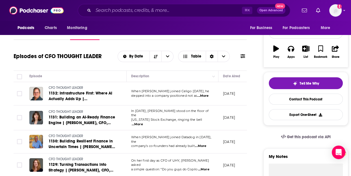
scroll to position [88, 0]
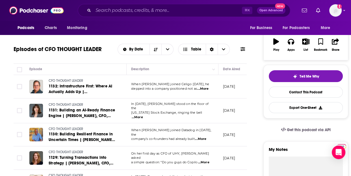
click at [203, 89] on span "...More" at bounding box center [202, 89] width 11 height 5
click at [198, 111] on span "New York Stock Exchange, ringing the bell" at bounding box center [166, 113] width 71 height 4
click at [143, 115] on span "...More" at bounding box center [137, 117] width 11 height 5
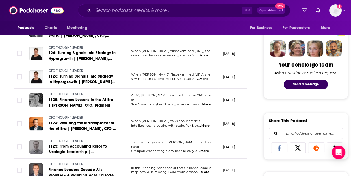
scroll to position [350, 0]
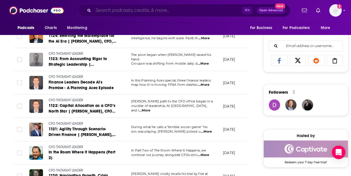
click at [121, 13] on input "Search podcasts, credits, & more..." at bounding box center [167, 10] width 149 height 9
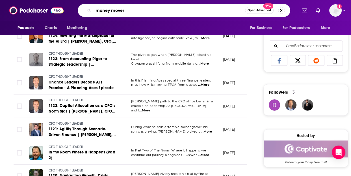
type input "money movers"
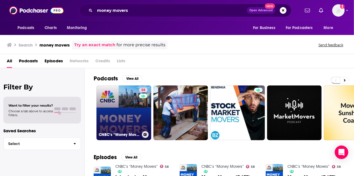
click at [117, 112] on link "58 CNBC’s “Money Movers”" at bounding box center [124, 113] width 55 height 55
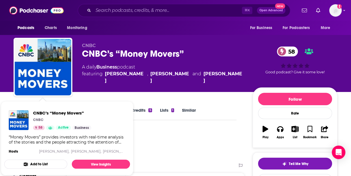
scroll to position [31, 0]
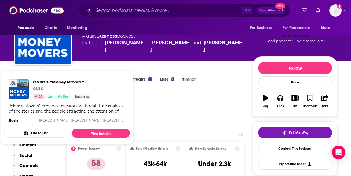
click at [190, 108] on div "Podcast Insights" at bounding box center [123, 113] width 218 height 29
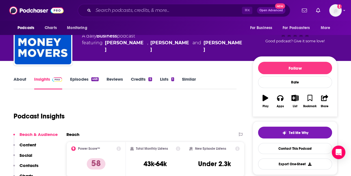
scroll to position [16, 0]
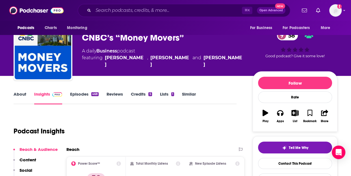
click at [23, 91] on link "About" at bounding box center [20, 97] width 13 height 13
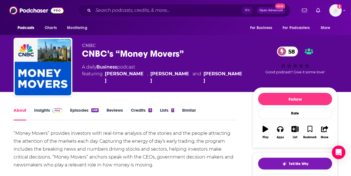
scroll to position [38, 0]
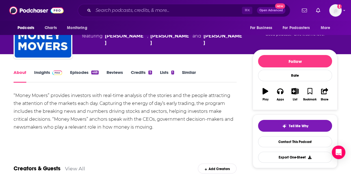
click at [77, 71] on link "Episodes 468" at bounding box center [84, 76] width 29 height 13
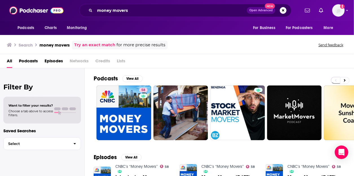
click at [31, 60] on span "Podcasts" at bounding box center [28, 62] width 19 height 12
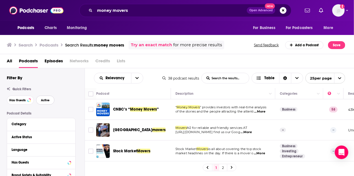
click at [41, 102] on button "Active" at bounding box center [45, 100] width 18 height 9
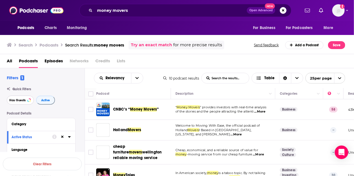
click at [23, 100] on span "Has Guests" at bounding box center [17, 100] width 16 height 3
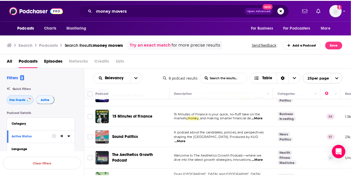
scroll to position [66, 0]
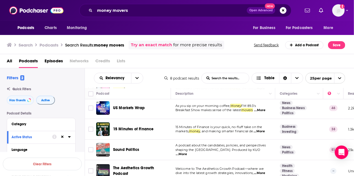
click at [132, 128] on div "Podcasts Charts Monitoring money movers Open Advanced New For Business For Podc…" at bounding box center [177, 88] width 354 height 176
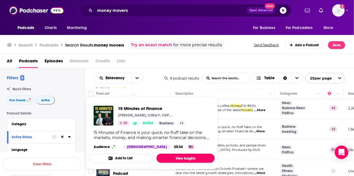
click at [182, 156] on link "View Insights" at bounding box center [186, 158] width 58 height 9
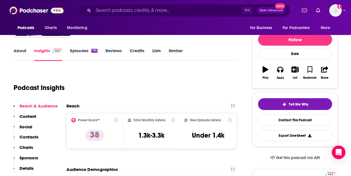
scroll to position [59, 0]
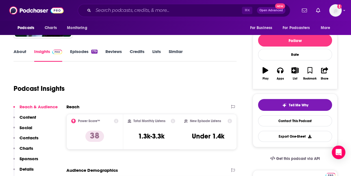
click at [23, 51] on link "About" at bounding box center [20, 55] width 13 height 13
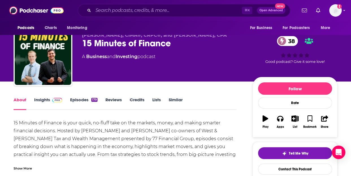
scroll to position [56, 0]
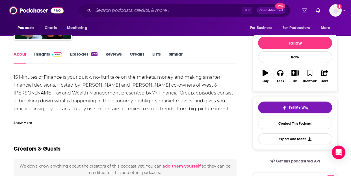
click at [23, 121] on div "Show More" at bounding box center [23, 122] width 18 height 5
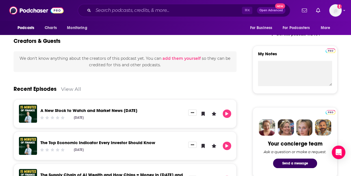
scroll to position [0, 0]
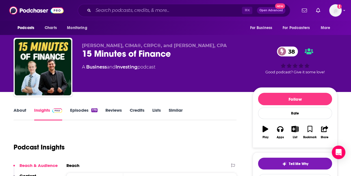
click at [137, 17] on div "⌘ K Open Advanced New" at bounding box center [184, 10] width 212 height 13
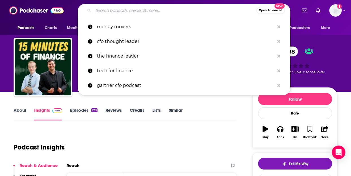
click at [146, 13] on input "Search podcasts, credits, & more..." at bounding box center [174, 10] width 163 height 9
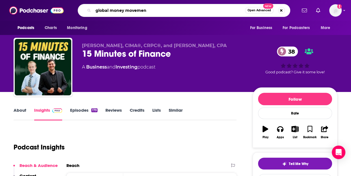
type input "global money movement"
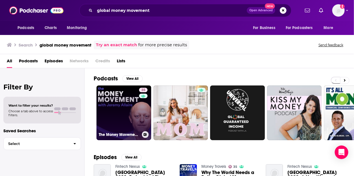
click at [121, 107] on link "35 The Money Movement with Jeremy Allaire | Leaders in Blockchain, Crypto, DeFi…" at bounding box center [124, 113] width 55 height 55
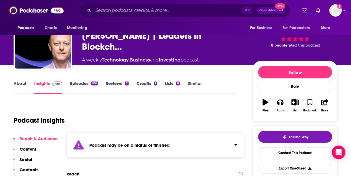
click at [184, 134] on div "Podcast may be on a hiatus or finished" at bounding box center [155, 145] width 178 height 25
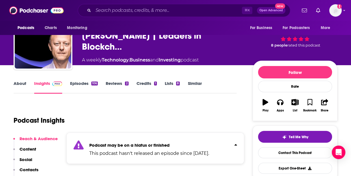
scroll to position [36, 0]
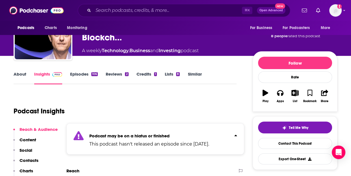
click at [157, 132] on div "Podcast may be on a hiatus or finished This podcast hasn't released an episode …" at bounding box center [149, 138] width 120 height 17
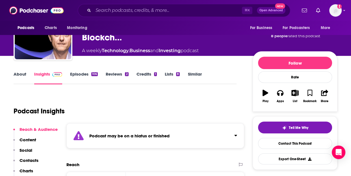
click at [17, 72] on link "About" at bounding box center [20, 77] width 13 height 13
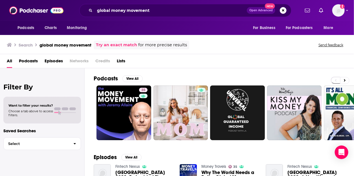
click at [30, 67] on span "Podcasts" at bounding box center [28, 62] width 19 height 12
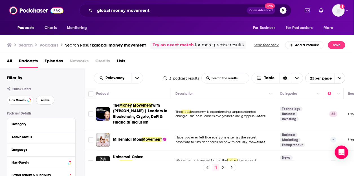
click at [46, 102] on span "Active" at bounding box center [45, 100] width 9 height 3
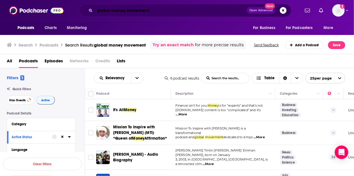
click at [150, 10] on input "global money movement" at bounding box center [171, 10] width 152 height 9
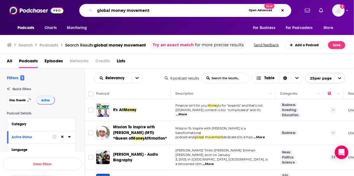
click at [150, 10] on input "global money movement" at bounding box center [171, 10] width 152 height 9
type input "money maze"
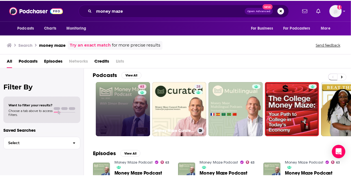
scroll to position [4, 0]
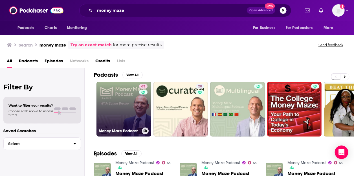
click at [114, 114] on link "63 Money Maze Podcast" at bounding box center [124, 109] width 55 height 55
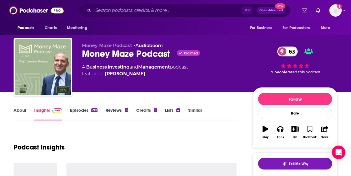
click at [24, 114] on link "About" at bounding box center [20, 114] width 13 height 13
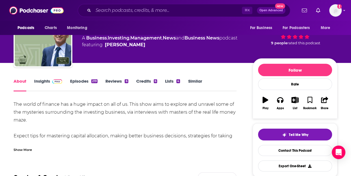
scroll to position [33, 0]
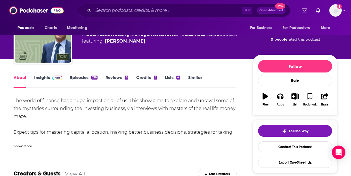
click at [71, 110] on div "The world of finance has a huge impact on all of us. This show aims to explore …" at bounding box center [125, 144] width 223 height 95
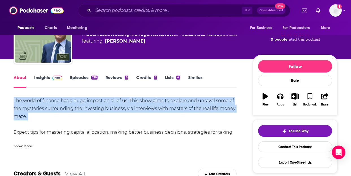
click at [71, 110] on div "The world of finance has a huge impact on all of us. This show aims to explore …" at bounding box center [125, 144] width 223 height 95
click at [90, 108] on div "The world of finance has a huge impact on all of us. This show aims to explore …" at bounding box center [125, 144] width 223 height 95
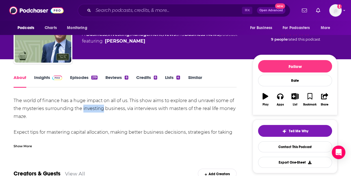
click at [90, 108] on div "The world of finance has a huge impact on all of us. This show aims to explore …" at bounding box center [125, 144] width 223 height 95
click at [63, 125] on div "The world of finance has a huge impact on all of us. This show aims to explore …" at bounding box center [125, 144] width 223 height 95
click at [31, 143] on div "Show More" at bounding box center [125, 144] width 223 height 10
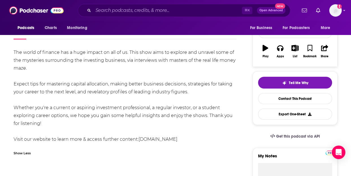
scroll to position [0, 0]
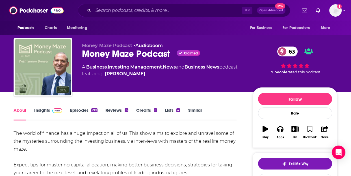
click at [84, 107] on div "About Insights Episodes 219 Reviews 6 Credits 6 Lists 4 Similar" at bounding box center [125, 114] width 223 height 14
click at [84, 109] on link "Episodes 219" at bounding box center [83, 114] width 27 height 13
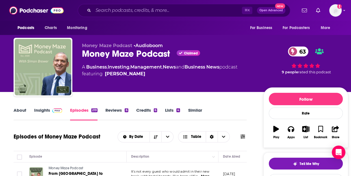
click at [198, 108] on link "Similar" at bounding box center [195, 114] width 14 height 13
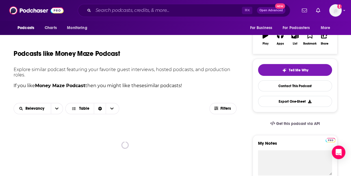
scroll to position [104, 0]
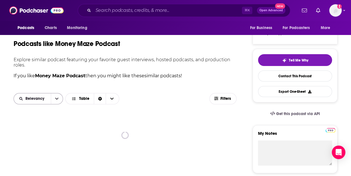
click at [56, 97] on icon "open menu" at bounding box center [56, 99] width 3 height 4
click at [56, 97] on icon "close menu" at bounding box center [56, 99] width 3 height 4
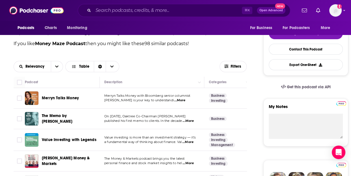
scroll to position [132, 0]
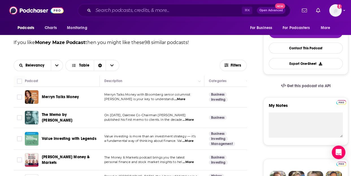
click at [185, 100] on span "...More" at bounding box center [179, 99] width 11 height 5
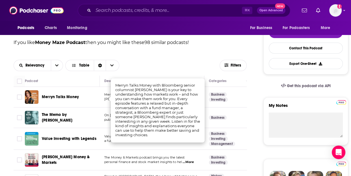
click at [145, 64] on div "Relevancy Table" at bounding box center [117, 65] width 206 height 11
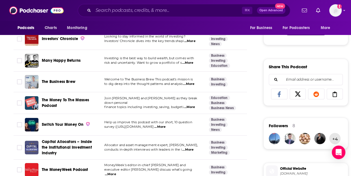
scroll to position [317, 0]
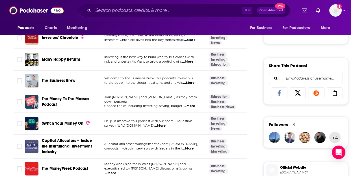
click at [189, 104] on span "...More" at bounding box center [189, 106] width 11 height 5
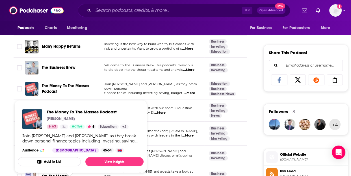
scroll to position [334, 0]
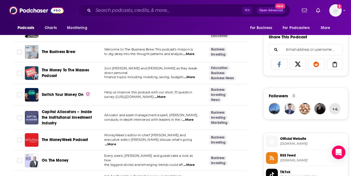
click at [165, 97] on span "...More" at bounding box center [159, 97] width 11 height 5
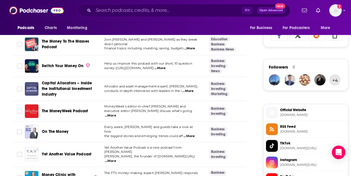
scroll to position [380, 0]
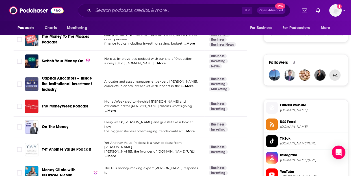
click at [191, 110] on td "MoneyWeek's editor-in-chief Merryn Somerset Webb and executive editor John Step…" at bounding box center [152, 106] width 104 height 21
click at [116, 109] on span "...More" at bounding box center [110, 111] width 11 height 5
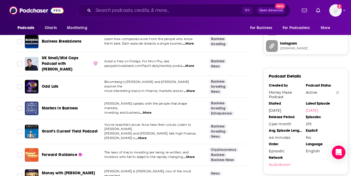
scroll to position [582, 0]
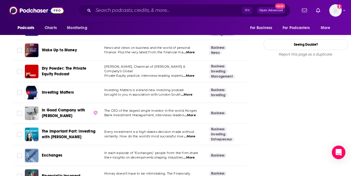
scroll to position [787, 0]
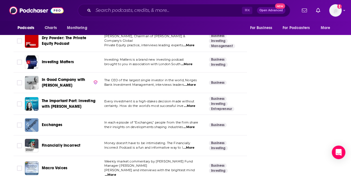
scroll to position [818, 0]
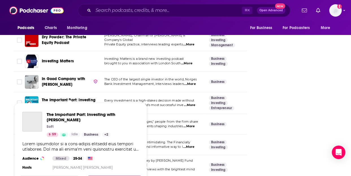
scroll to position [831, 0]
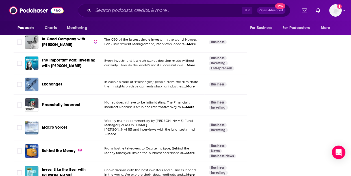
scroll to position [880, 0]
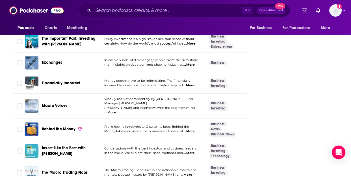
click at [191, 129] on span "...More" at bounding box center [188, 131] width 11 height 5
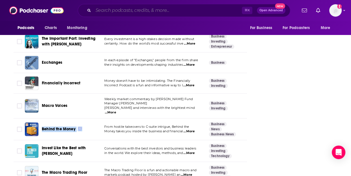
click at [118, 7] on input "Search podcasts, credits, & more..." at bounding box center [167, 10] width 149 height 9
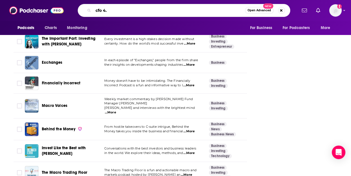
type input "cfo 4.0"
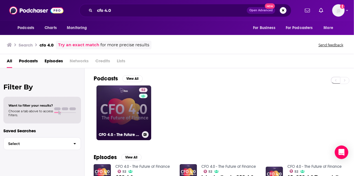
click at [118, 104] on link "52 CFO 4.0 - The Future of Finance" at bounding box center [124, 113] width 55 height 55
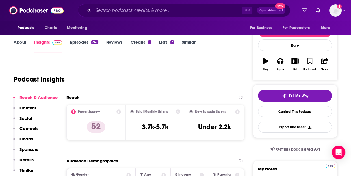
click at [147, 79] on div "Podcast Insights" at bounding box center [123, 76] width 218 height 29
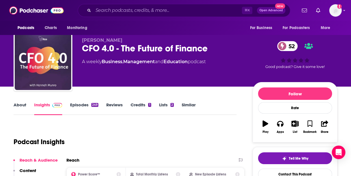
click at [17, 107] on link "About" at bounding box center [20, 108] width 13 height 13
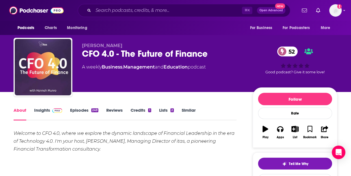
scroll to position [32, 0]
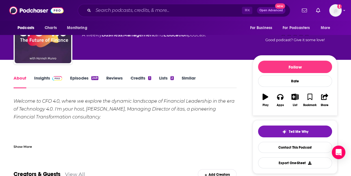
click at [32, 140] on div "Show More" at bounding box center [125, 145] width 223 height 10
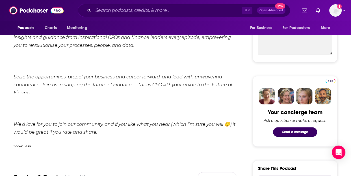
scroll to position [0, 0]
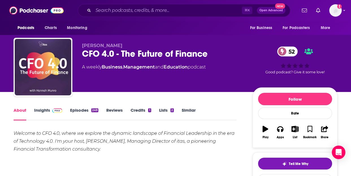
click at [79, 112] on link "Episodes 249" at bounding box center [84, 114] width 28 height 13
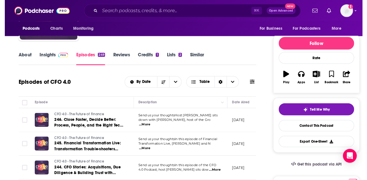
scroll to position [99, 0]
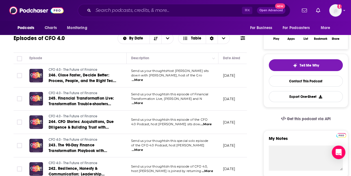
click at [143, 78] on span "...More" at bounding box center [137, 80] width 11 height 5
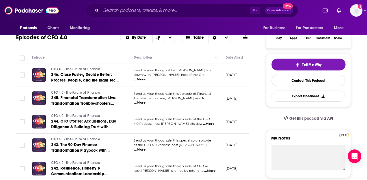
scroll to position [102, 0]
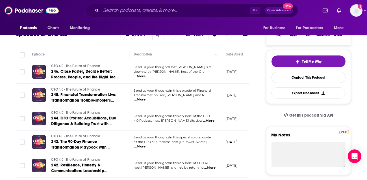
click at [145, 97] on span "...More" at bounding box center [139, 99] width 11 height 5
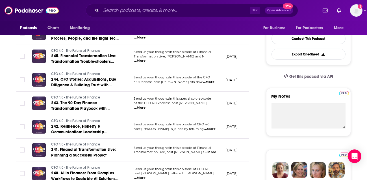
scroll to position [143, 0]
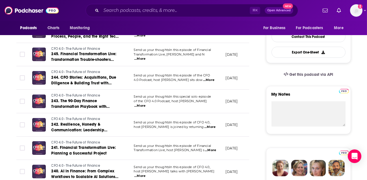
click at [206, 124] on p "Send us your thoughtsIn this episode of CFO 4.0," at bounding box center [175, 122] width 82 height 5
click at [209, 126] on span "...More" at bounding box center [209, 127] width 11 height 5
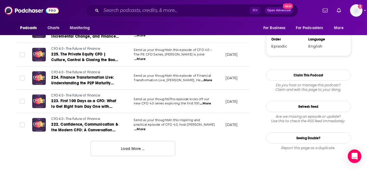
scroll to position [0, 0]
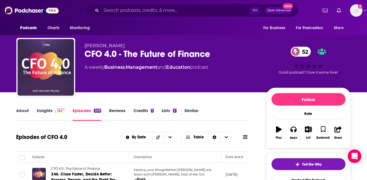
click at [21, 114] on link "About" at bounding box center [22, 114] width 13 height 13
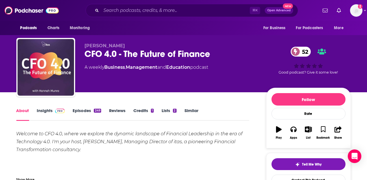
click at [43, 112] on link "Insights" at bounding box center [51, 114] width 28 height 13
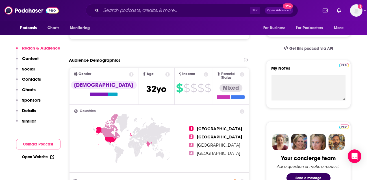
click at [30, 112] on p "Details" at bounding box center [29, 110] width 14 height 5
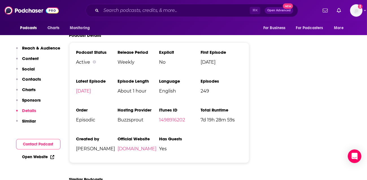
scroll to position [794, 0]
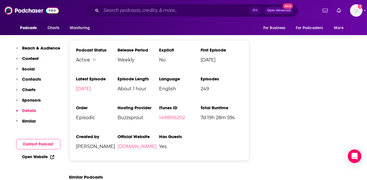
click at [33, 123] on p "Similar" at bounding box center [29, 120] width 14 height 5
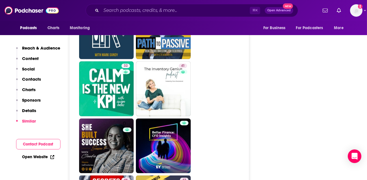
scroll to position [1150, 0]
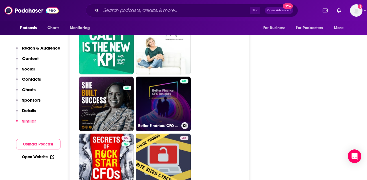
click at [162, 89] on link "Better Finance: CFO Insights podcast" at bounding box center [163, 104] width 55 height 55
type input "https://www.podchaser.com/podcasts/better-finance-cfo-insights-po-2255386"
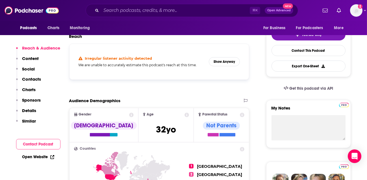
scroll to position [5, 0]
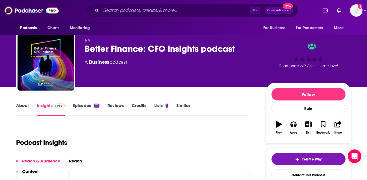
click at [22, 106] on link "About" at bounding box center [22, 108] width 13 height 13
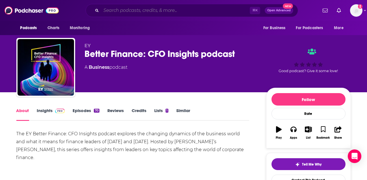
click at [136, 14] on input "Search podcasts, credits, & more..." at bounding box center [175, 10] width 149 height 9
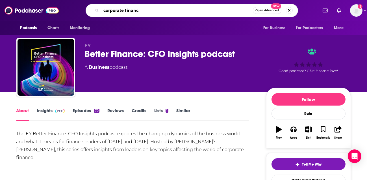
type input "corporate finance"
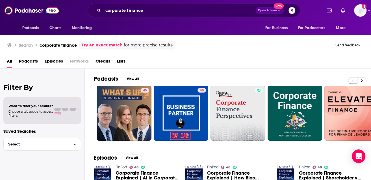
click at [30, 62] on span "Podcasts" at bounding box center [28, 62] width 19 height 12
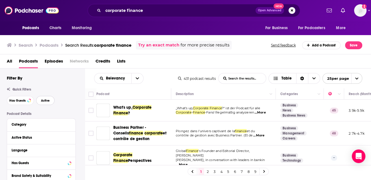
click at [47, 101] on span "Active" at bounding box center [45, 100] width 9 height 3
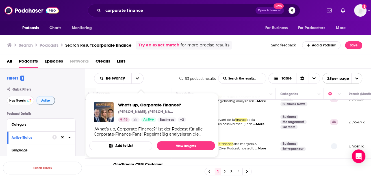
scroll to position [19, 0]
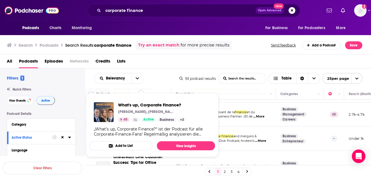
click at [205, 64] on div "All Podcasts Episodes Networks Credits Lists" at bounding box center [187, 62] width 360 height 12
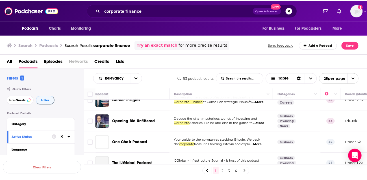
scroll to position [489, 0]
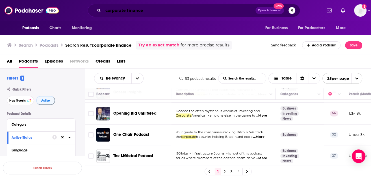
click at [146, 10] on input "corporate finance" at bounding box center [179, 10] width 152 height 9
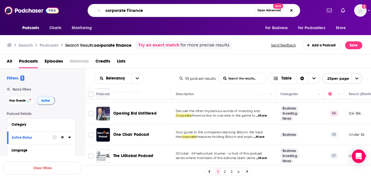
click at [146, 10] on input "corporate finance" at bounding box center [179, 10] width 152 height 9
type input "cfo thought leader"
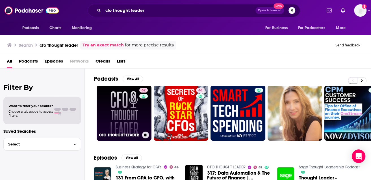
click at [121, 107] on link "62 CFO THOUGHT LEADER" at bounding box center [124, 113] width 55 height 55
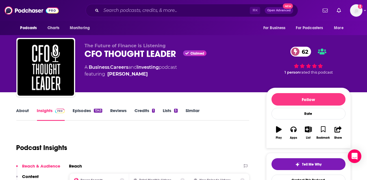
click at [88, 107] on div "About Insights Episodes 1343 Reviews Credits 1 Lists 5 Similar" at bounding box center [132, 114] width 233 height 14
click at [86, 109] on link "Episodes 1343" at bounding box center [87, 114] width 29 height 13
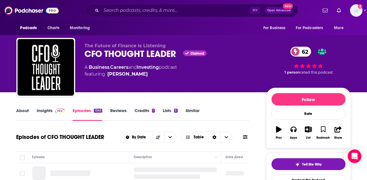
scroll to position [80, 0]
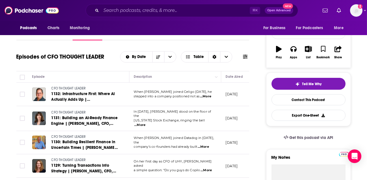
click at [203, 95] on span "...More" at bounding box center [205, 96] width 11 height 5
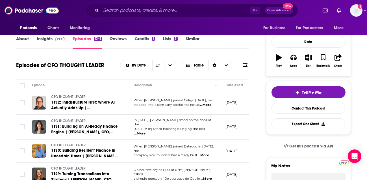
scroll to position [65, 0]
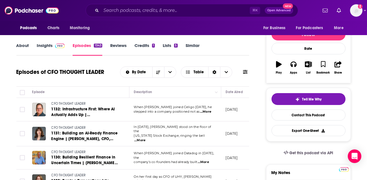
click at [25, 47] on link "About" at bounding box center [22, 49] width 13 height 13
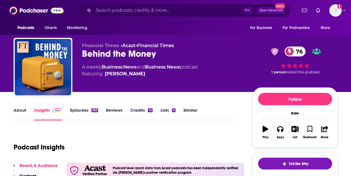
click at [23, 111] on link "About" at bounding box center [20, 114] width 13 height 13
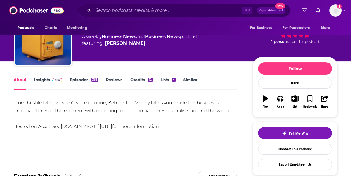
scroll to position [23, 0]
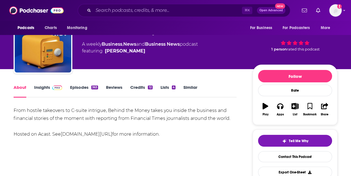
click at [80, 88] on link "Episodes 363" at bounding box center [84, 91] width 28 height 13
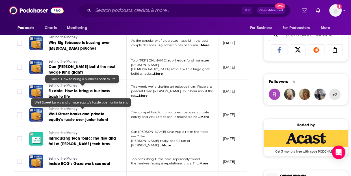
scroll to position [387, 0]
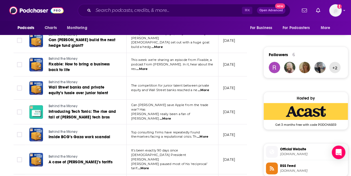
click at [248, 110] on div "About Insights Episodes 363 Reviews Credits 12 Lists 4 Similar Episodes of Behi…" at bounding box center [134, 89] width 259 height 741
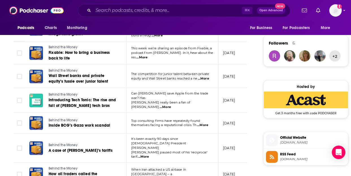
scroll to position [68, 0]
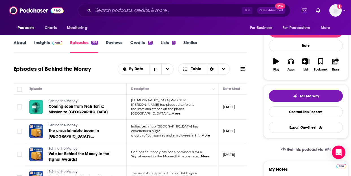
click at [29, 41] on div "About" at bounding box center [24, 46] width 21 height 13
click at [34, 42] on link "Insights" at bounding box center [48, 46] width 28 height 13
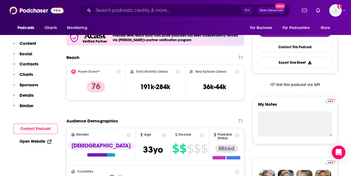
scroll to position [137, 0]
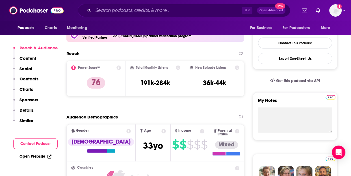
click at [26, 110] on p "Details" at bounding box center [26, 110] width 14 height 5
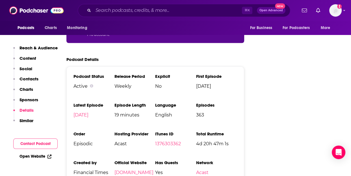
scroll to position [1072, 0]
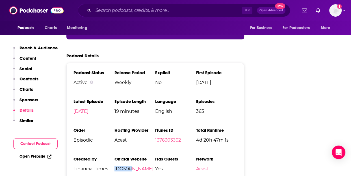
click at [32, 123] on p "Similar" at bounding box center [26, 120] width 14 height 5
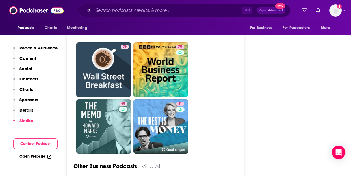
scroll to position [1908, 0]
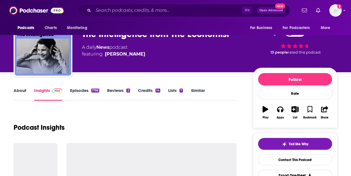
scroll to position [27, 0]
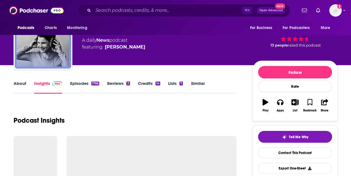
click at [24, 84] on link "About" at bounding box center [20, 87] width 13 height 13
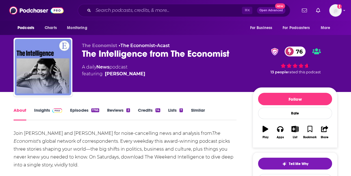
click at [85, 114] on link "Episodes 1766" at bounding box center [84, 114] width 29 height 13
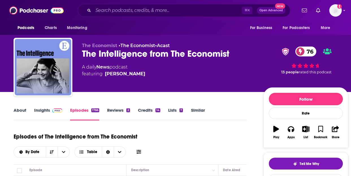
scroll to position [115, 0]
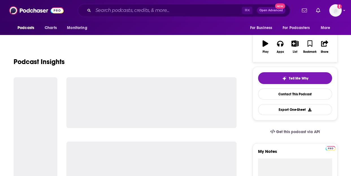
scroll to position [54, 0]
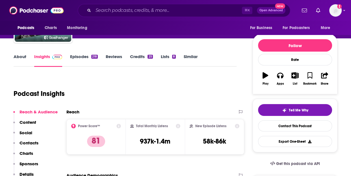
click at [17, 58] on link "About" at bounding box center [20, 60] width 13 height 13
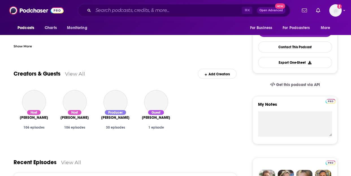
scroll to position [188, 0]
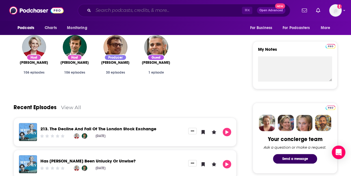
click at [97, 7] on input "Search podcasts, credits, & more..." at bounding box center [167, 10] width 149 height 9
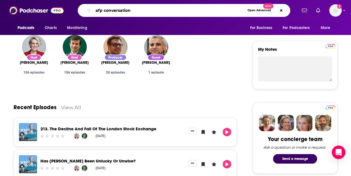
type input "afp conversations"
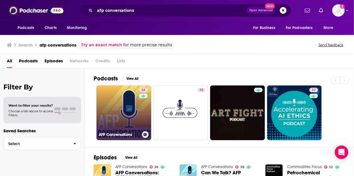
click at [108, 110] on link "38 AFP Conversations" at bounding box center [124, 113] width 55 height 55
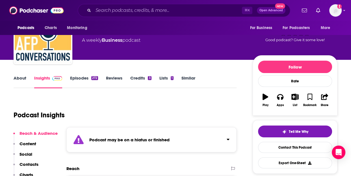
scroll to position [35, 0]
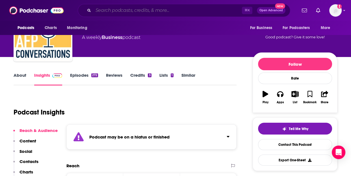
click at [125, 10] on input "Search podcasts, credits, & more..." at bounding box center [167, 10] width 149 height 9
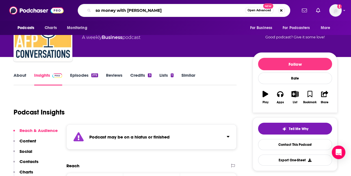
type input "so money with [PERSON_NAME]"
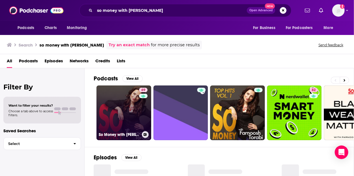
click at [119, 91] on link "69 So Money with [PERSON_NAME]" at bounding box center [124, 113] width 55 height 55
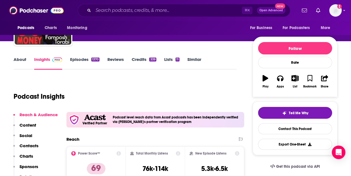
scroll to position [75, 0]
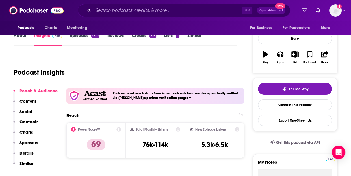
click at [21, 34] on div "Podcasts Charts Monitoring" at bounding box center [54, 28] width 81 height 14
click at [20, 36] on link "About" at bounding box center [20, 39] width 13 height 13
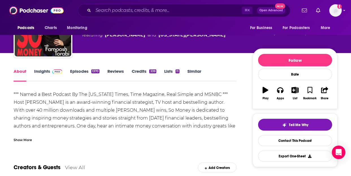
scroll to position [42, 0]
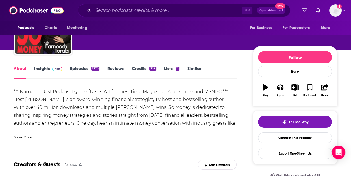
click at [22, 138] on div "Show More" at bounding box center [23, 136] width 18 height 5
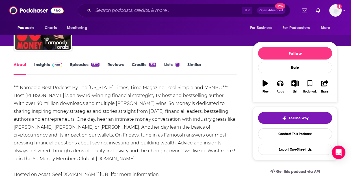
scroll to position [48, 0]
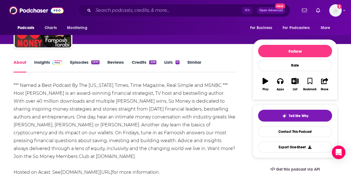
click at [80, 60] on link "Episodes 1370" at bounding box center [84, 66] width 29 height 13
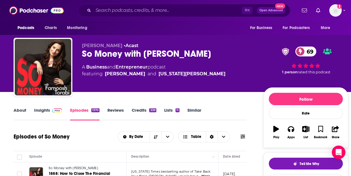
click at [163, 53] on div "So Money with [PERSON_NAME] 69" at bounding box center [168, 53] width 172 height 11
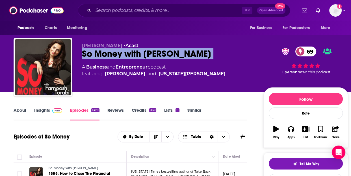
click at [163, 53] on div "So Money with [PERSON_NAME] 69" at bounding box center [168, 53] width 172 height 11
click at [209, 56] on div "So Money with [PERSON_NAME] 69" at bounding box center [168, 53] width 172 height 11
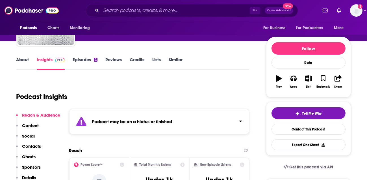
scroll to position [52, 0]
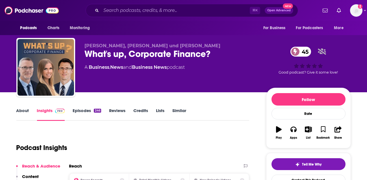
click at [17, 110] on link "About" at bounding box center [22, 114] width 13 height 13
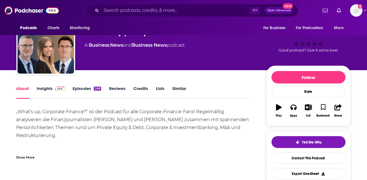
scroll to position [25, 0]
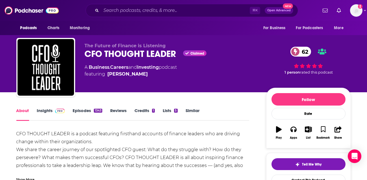
scroll to position [37, 0]
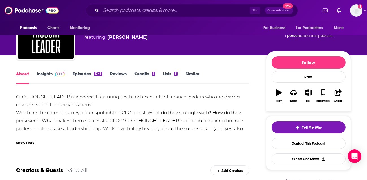
click at [29, 143] on div "Show More" at bounding box center [25, 141] width 18 height 5
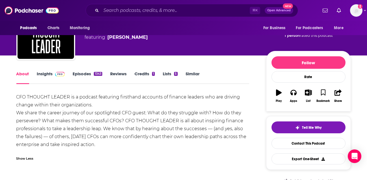
scroll to position [39, 0]
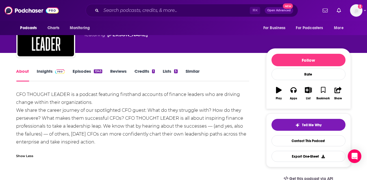
click at [61, 112] on div "CFO THOUGHT LEADER is a podcast featuring firsthand accounts of finance leaders…" at bounding box center [132, 117] width 233 height 55
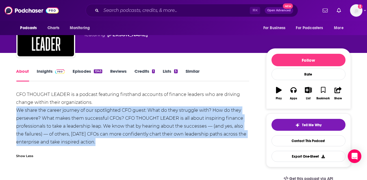
click at [61, 112] on div "CFO THOUGHT LEADER is a podcast featuring firsthand accounts of finance leaders…" at bounding box center [132, 117] width 233 height 55
drag, startPoint x: 74, startPoint y: 112, endPoint x: 34, endPoint y: 95, distance: 42.7
click at [34, 95] on div "CFO THOUGHT LEADER is a podcast featuring firsthand accounts of finance leaders…" at bounding box center [132, 117] width 233 height 55
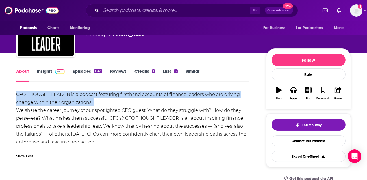
click at [34, 95] on div "CFO THOUGHT LEADER is a podcast featuring firsthand accounts of finance leaders…" at bounding box center [132, 117] width 233 height 55
copy div "CFO THOUGHT LEADER is a podcast featuring firsthand accounts of finance leaders…"
click at [102, 117] on div "CFO THOUGHT LEADER is a podcast featuring firsthand accounts of finance leaders…" at bounding box center [132, 117] width 233 height 55
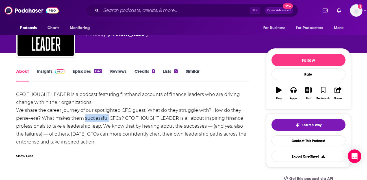
click at [102, 117] on div "CFO THOUGHT LEADER is a podcast featuring firsthand accounts of finance leaders…" at bounding box center [132, 117] width 233 height 55
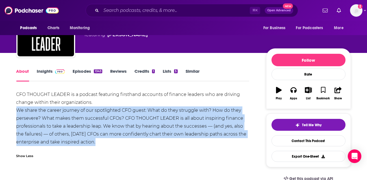
click at [102, 117] on div "CFO THOUGHT LEADER is a podcast featuring firsthand accounts of finance leaders…" at bounding box center [132, 117] width 233 height 55
copy div "We share the career journey of our spotlighted CFO guest: What do they struggle…"
click at [43, 72] on link "Insights" at bounding box center [51, 74] width 28 height 13
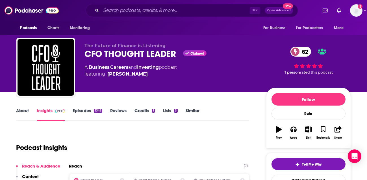
scroll to position [101, 0]
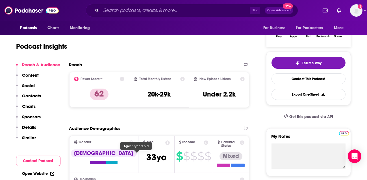
click at [146, 158] on span "[DEMOGRAPHIC_DATA]" at bounding box center [156, 156] width 20 height 11
click at [169, 132] on div "Audience Demographics" at bounding box center [159, 130] width 180 height 10
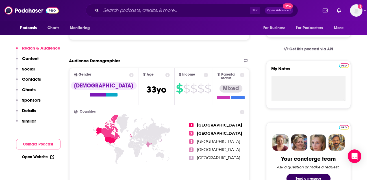
scroll to position [267, 0]
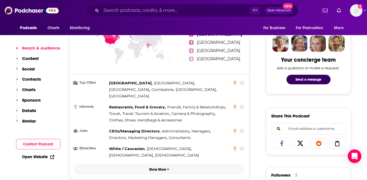
click at [156, 167] on p "Show More" at bounding box center [157, 169] width 17 height 4
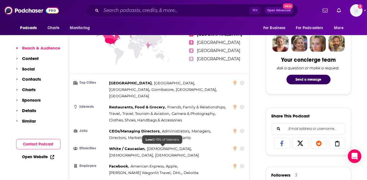
scroll to position [394, 0]
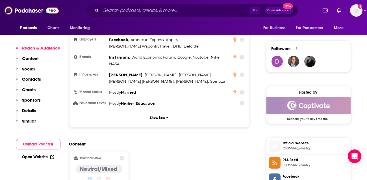
click at [25, 109] on p "Details" at bounding box center [29, 110] width 14 height 5
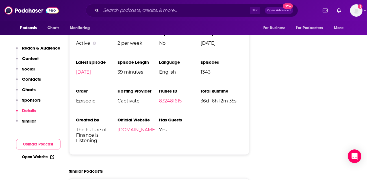
click at [149, 123] on li "Official Website [DOMAIN_NAME]" at bounding box center [138, 132] width 42 height 30
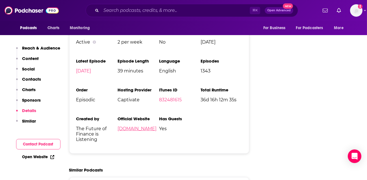
click at [134, 126] on link "[DOMAIN_NAME]" at bounding box center [136, 128] width 39 height 5
click at [34, 122] on p "Similar" at bounding box center [29, 120] width 14 height 5
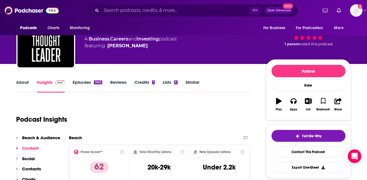
scroll to position [0, 0]
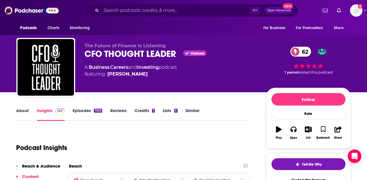
click at [187, 111] on link "Similar" at bounding box center [193, 114] width 14 height 13
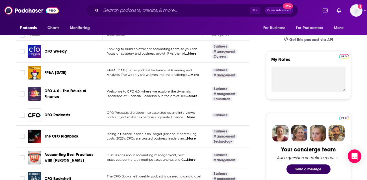
scroll to position [197, 0]
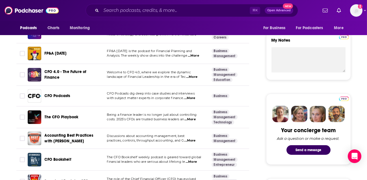
click at [191, 99] on span "...More" at bounding box center [189, 98] width 11 height 5
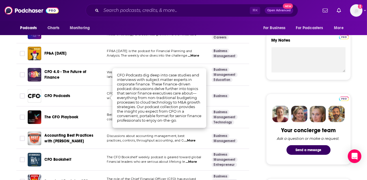
click at [100, 93] on div "CFO Podcasts" at bounding box center [74, 96] width 59 height 6
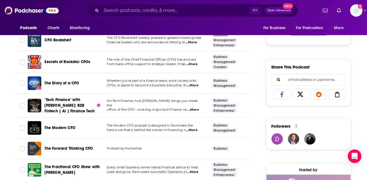
scroll to position [326, 0]
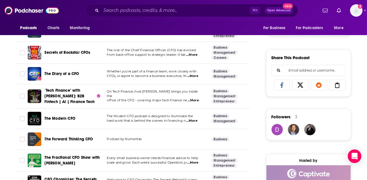
click at [195, 120] on span "...More" at bounding box center [191, 120] width 11 height 5
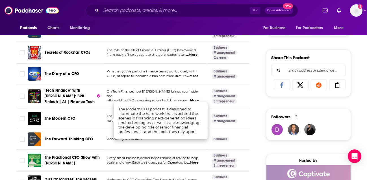
click at [106, 122] on td "The Modern CFO podcast is designed to illuminate the hard work that is behind t…" at bounding box center [154, 118] width 104 height 21
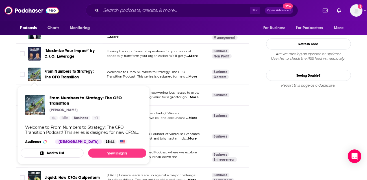
scroll to position [799, 0]
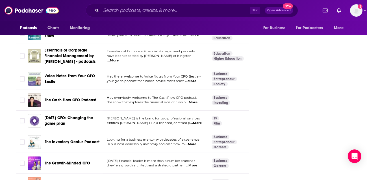
scroll to position [974, 0]
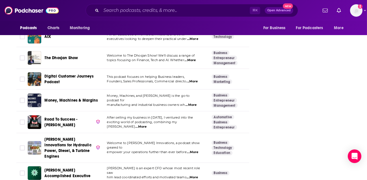
scroll to position [1903, 0]
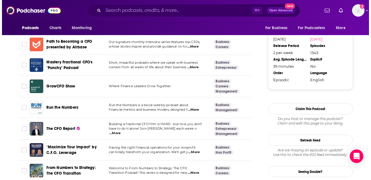
scroll to position [0, 0]
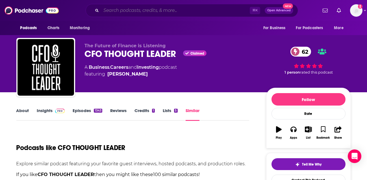
click at [164, 9] on input "Search podcasts, credits, & more..." at bounding box center [175, 10] width 149 height 9
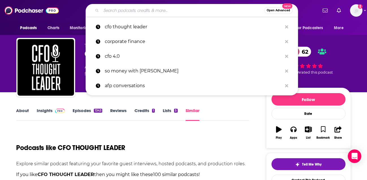
paste input "The Corporate Finance Institute Podcast"
type input "The Corporate Finance Institute Podcast"
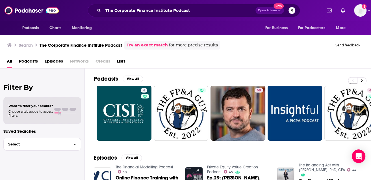
click at [31, 63] on span "Podcasts" at bounding box center [28, 62] width 19 height 12
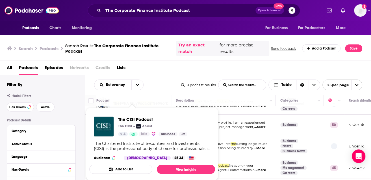
scroll to position [36, 0]
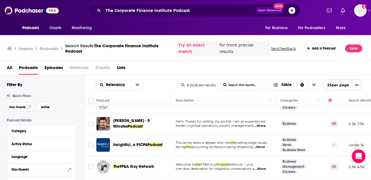
click at [255, 66] on div "All Podcasts Episodes Networks Credits Lists" at bounding box center [187, 69] width 360 height 12
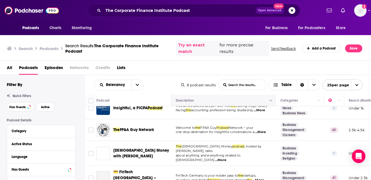
scroll to position [94, 0]
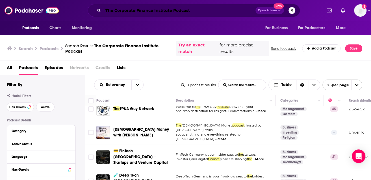
click at [158, 10] on input "The Corporate Finance Institute Podcast" at bounding box center [179, 10] width 152 height 9
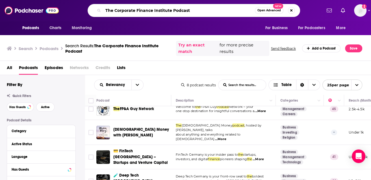
click at [158, 10] on input "The Corporate Finance Institute Podcast" at bounding box center [179, 10] width 152 height 9
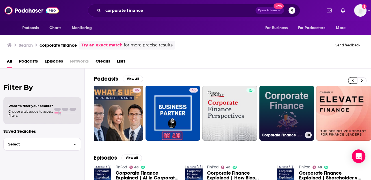
scroll to position [0, 9]
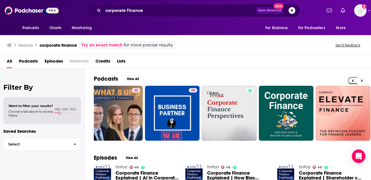
click at [28, 61] on span "Podcasts" at bounding box center [28, 62] width 19 height 12
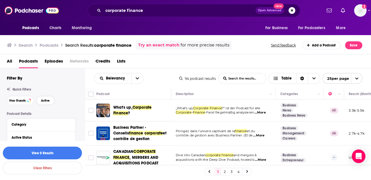
click at [42, 98] on button "Active" at bounding box center [45, 100] width 18 height 9
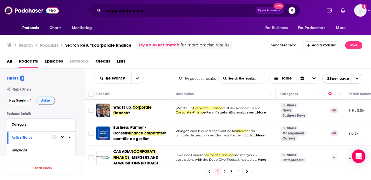
click at [160, 11] on input "corporate finance" at bounding box center [179, 10] width 152 height 9
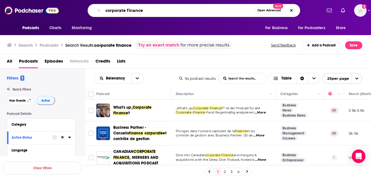
click at [160, 11] on input "corporate finance" at bounding box center [179, 10] width 152 height 9
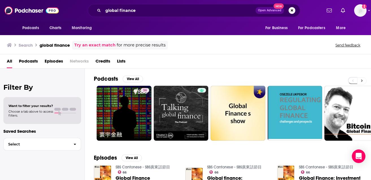
click at [360, 82] on button at bounding box center [361, 80] width 9 height 7
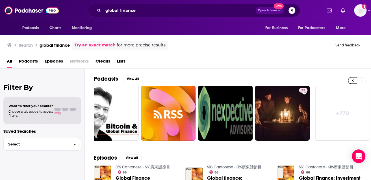
scroll to position [0, 242]
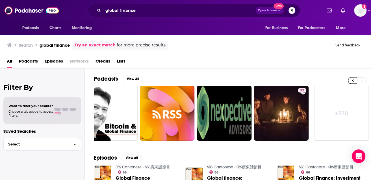
click at [23, 64] on span "Podcasts" at bounding box center [28, 62] width 19 height 12
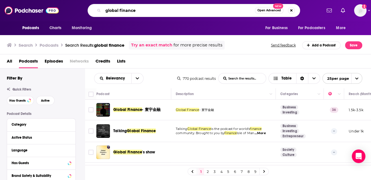
click at [143, 12] on input "global finance" at bounding box center [179, 10] width 152 height 9
click at [138, 9] on input "global finance" at bounding box center [179, 10] width 152 height 9
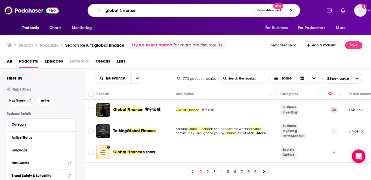
click at [138, 9] on input "global finance" at bounding box center [179, 10] width 152 height 9
click at [161, 15] on div "global finance Open Advanced New" at bounding box center [194, 10] width 212 height 13
click at [136, 12] on input "global finance" at bounding box center [179, 10] width 152 height 9
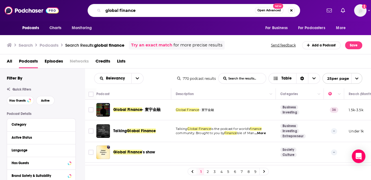
click at [136, 12] on input "global finance" at bounding box center [179, 10] width 152 height 9
click at [140, 18] on div "Podcasts Charts Monitoring global finance Open Advanced New For Business For Po…" at bounding box center [185, 10] width 371 height 21
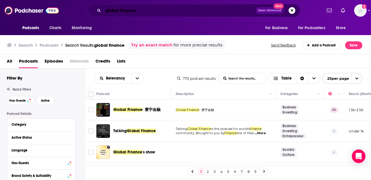
click at [124, 13] on input "global finance" at bounding box center [179, 10] width 152 height 9
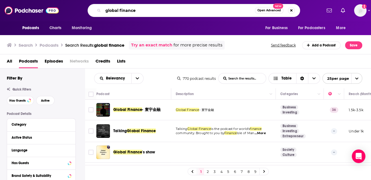
click at [124, 13] on input "global finance" at bounding box center [179, 10] width 152 height 9
type input "mastercard"
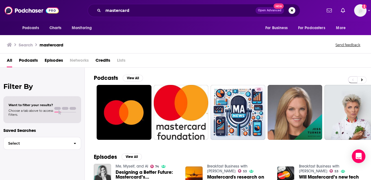
click at [29, 59] on span "Podcasts" at bounding box center [28, 62] width 19 height 12
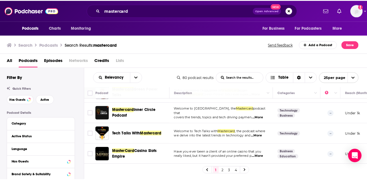
scroll to position [99, 0]
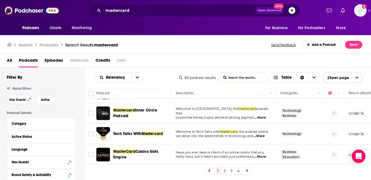
click at [262, 137] on span "...More" at bounding box center [258, 136] width 11 height 5
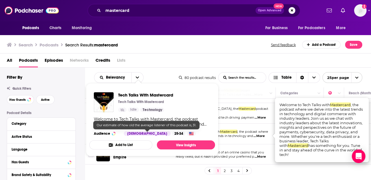
click at [172, 132] on div "25-34" at bounding box center [178, 133] width 13 height 5
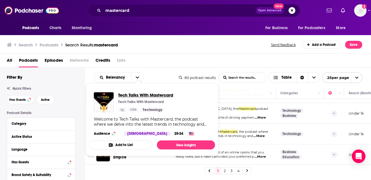
click at [147, 97] on span "Tech Talks With Mastercard" at bounding box center [145, 94] width 55 height 5
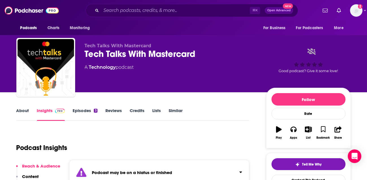
click at [180, 165] on div "Podcast may be on a hiatus or finished" at bounding box center [159, 172] width 180 height 25
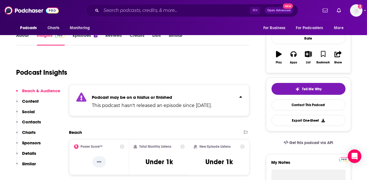
scroll to position [20, 0]
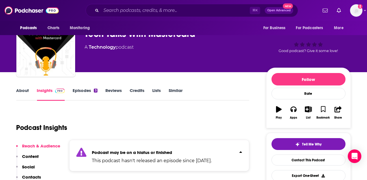
click at [175, 90] on link "Similar" at bounding box center [176, 94] width 14 height 13
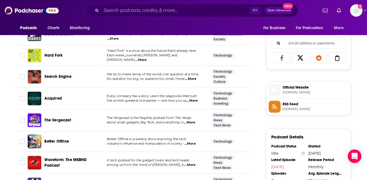
scroll to position [510, 0]
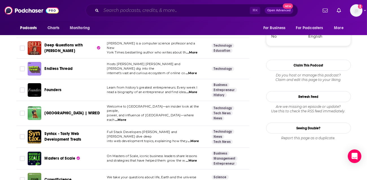
click at [135, 12] on input "Search podcasts, credits, & more..." at bounding box center [175, 10] width 149 height 9
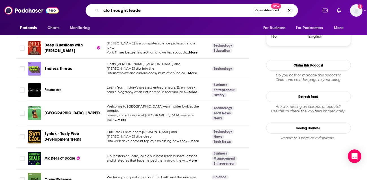
type input "cfo thought leader"
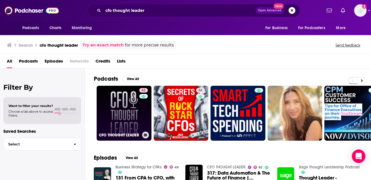
click at [122, 104] on link "62 CFO THOUGHT LEADER" at bounding box center [124, 113] width 55 height 55
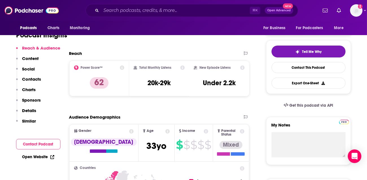
click at [32, 112] on p "Details" at bounding box center [29, 110] width 14 height 5
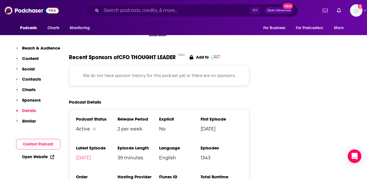
scroll to position [758, 0]
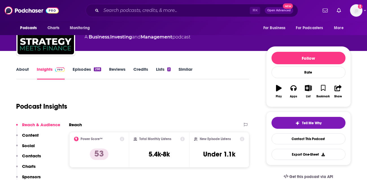
scroll to position [67, 0]
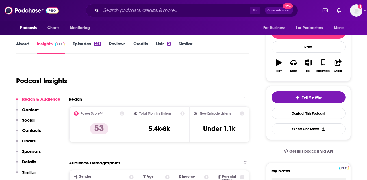
click at [25, 46] on link "About" at bounding box center [22, 47] width 13 height 13
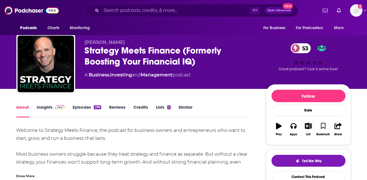
scroll to position [23, 0]
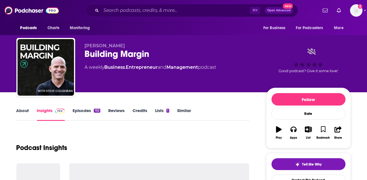
click at [24, 111] on link "About" at bounding box center [22, 114] width 13 height 13
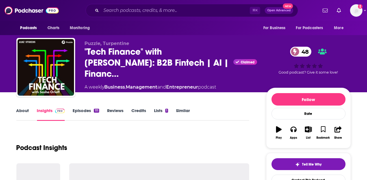
click at [22, 110] on link "About" at bounding box center [22, 114] width 13 height 13
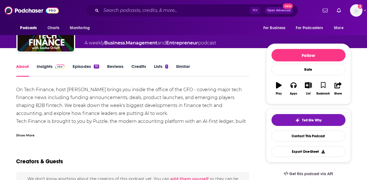
scroll to position [44, 0]
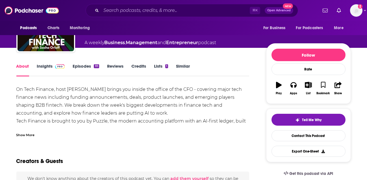
click at [49, 67] on link "Insights" at bounding box center [51, 69] width 28 height 13
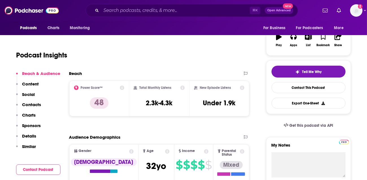
click at [30, 137] on p "Details" at bounding box center [29, 135] width 14 height 5
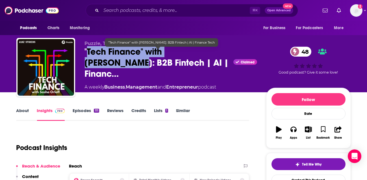
drag, startPoint x: 89, startPoint y: 52, endPoint x: 217, endPoint y: 52, distance: 127.9
click at [217, 52] on span ""Tech Finance" with [PERSON_NAME]: B2B Fintech | AI | Financ…" at bounding box center [158, 62] width 147 height 33
copy h2 "Tech Finance" with [PERSON_NAME]"
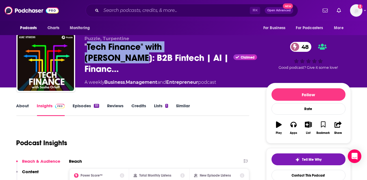
scroll to position [6, 0]
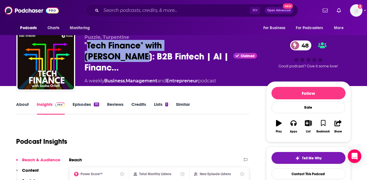
click at [24, 106] on link "About" at bounding box center [22, 107] width 13 height 13
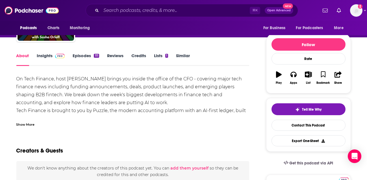
scroll to position [56, 0]
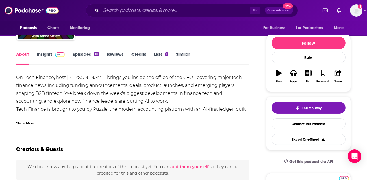
click at [28, 119] on div "Show More" at bounding box center [132, 121] width 233 height 10
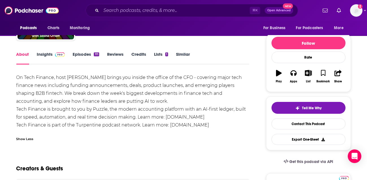
click at [93, 82] on div "On Tech Finance, host [PERSON_NAME] brings you inside the office of the CFO - c…" at bounding box center [132, 100] width 233 height 55
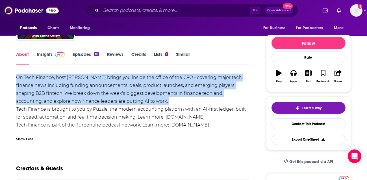
click at [93, 82] on div "On Tech Finance, host [PERSON_NAME] brings you inside the office of the CFO - c…" at bounding box center [132, 100] width 233 height 55
copy div "On Tech Finance, host [PERSON_NAME] brings you inside the office of the CFO - c…"
click at [117, 120] on div "On Tech Finance, host [PERSON_NAME] brings you inside the office of the CFO - c…" at bounding box center [132, 100] width 233 height 55
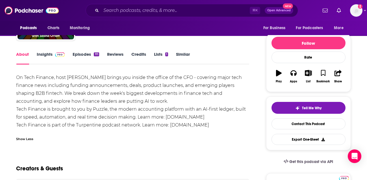
click at [117, 120] on div "On Tech Finance, host [PERSON_NAME] brings you inside the office of the CFO - c…" at bounding box center [132, 100] width 233 height 55
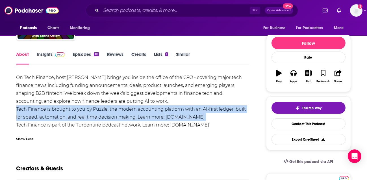
copy div "Tech Finance is brought to you by Puzzle, the modern accounting platform with a…"
click at [53, 54] on span at bounding box center [59, 53] width 12 height 5
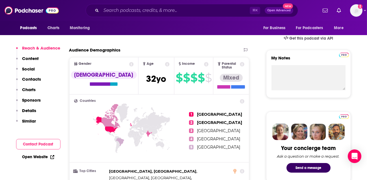
click at [24, 112] on p "Details" at bounding box center [29, 110] width 14 height 5
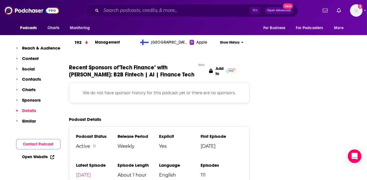
scroll to position [666, 0]
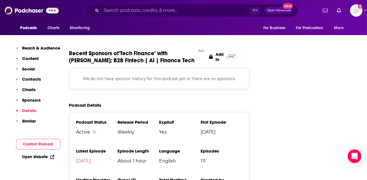
click at [56, 57] on div "Reach & Audience Content Social Contacts Charts Sponsors Details Similar" at bounding box center [38, 86] width 44 height 83
click at [52, 49] on p "Reach & Audience" at bounding box center [41, 47] width 38 height 5
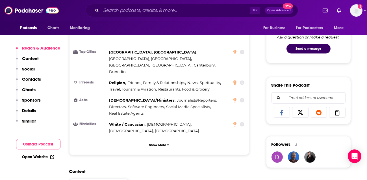
scroll to position [298, 0]
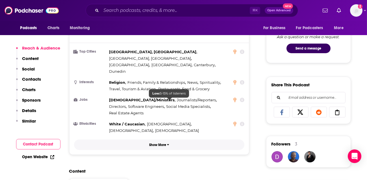
click at [164, 139] on button "Show More" at bounding box center [159, 144] width 171 height 10
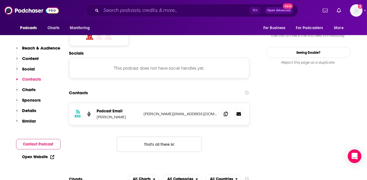
scroll to position [550, 0]
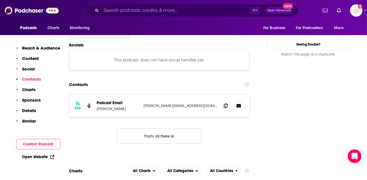
click at [110, 109] on div "RSS Podcast Email Natalie Toren natalie@turpentine.co natalie@turpentine.co Tha…" at bounding box center [159, 123] width 180 height 58
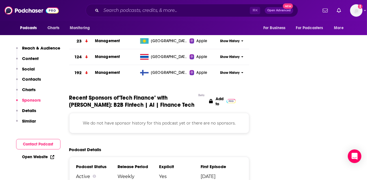
click at [29, 119] on p "Similar" at bounding box center [29, 120] width 14 height 5
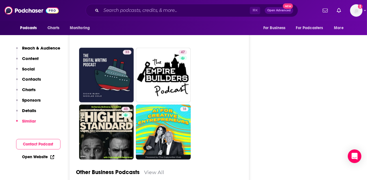
scroll to position [1581, 0]
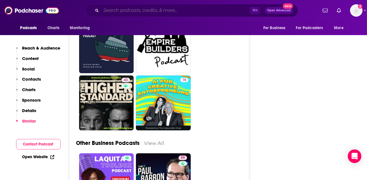
click at [125, 12] on input "Search podcasts, credits, & more..." at bounding box center [175, 10] width 149 height 9
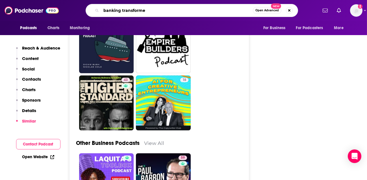
type input "banking transformed"
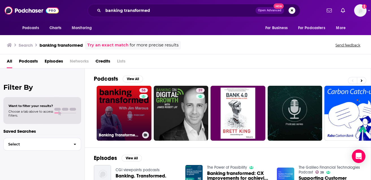
click at [125, 97] on link "56 Banking Transformed with Jim Marous" at bounding box center [124, 113] width 55 height 55
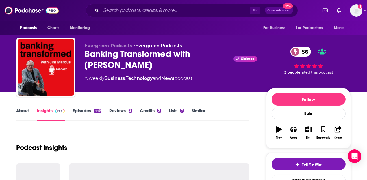
click at [191, 108] on link "Similar" at bounding box center [198, 114] width 14 height 13
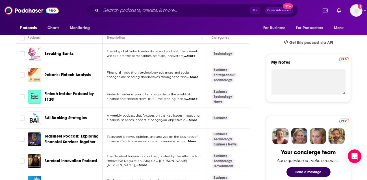
scroll to position [175, 0]
click at [194, 77] on span "...More" at bounding box center [192, 77] width 11 height 5
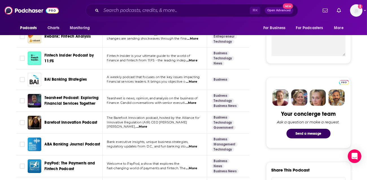
scroll to position [215, 0]
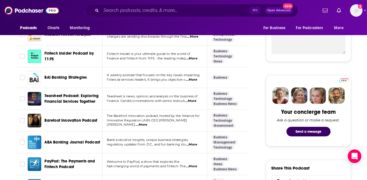
click at [194, 99] on span "...More" at bounding box center [190, 101] width 11 height 5
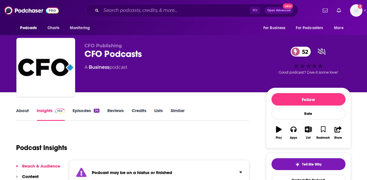
click at [24, 114] on link "About" at bounding box center [22, 114] width 13 height 13
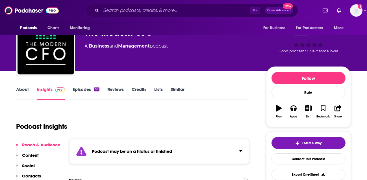
scroll to position [24, 0]
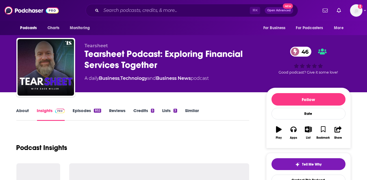
click at [21, 113] on link "About" at bounding box center [22, 114] width 13 height 13
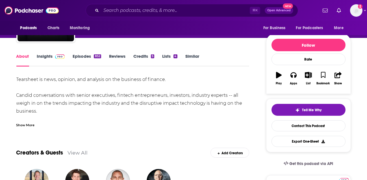
scroll to position [58, 0]
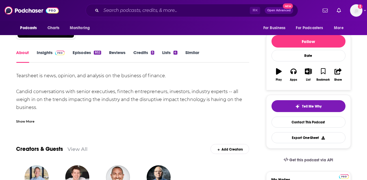
click at [49, 53] on link "Insights" at bounding box center [51, 56] width 28 height 13
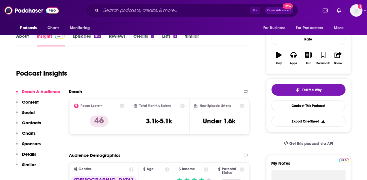
scroll to position [134, 0]
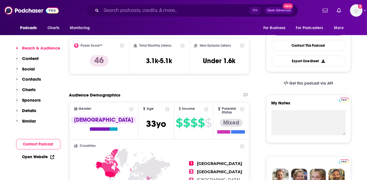
click at [29, 122] on p "Similar" at bounding box center [29, 120] width 14 height 5
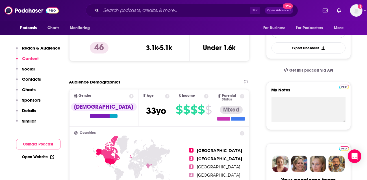
scroll to position [0, 0]
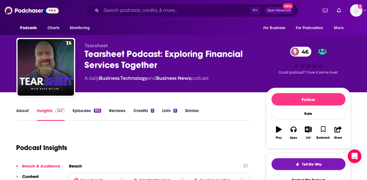
click at [21, 112] on link "About" at bounding box center [22, 114] width 13 height 13
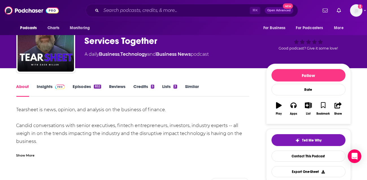
scroll to position [65, 0]
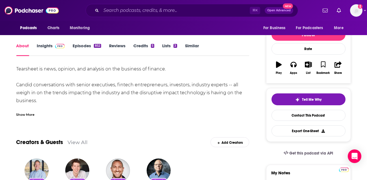
click at [73, 70] on div "Tearsheet is news, opinion, and analysis on the business of finance. Candid con…" at bounding box center [132, 92] width 233 height 55
click at [73, 68] on div "Tearsheet is news, opinion, and analysis on the business of finance. Candid con…" at bounding box center [132, 92] width 233 height 55
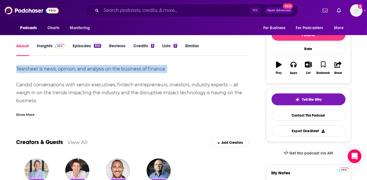
click at [73, 68] on div "Tearsheet is news, opinion, and analysis on the business of finance. Candid con…" at bounding box center [132, 92] width 233 height 55
copy div "Tearsheet is news, opinion, and analysis on the business of finance."
click at [53, 47] on span at bounding box center [59, 45] width 12 height 5
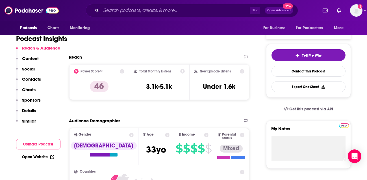
scroll to position [110, 0]
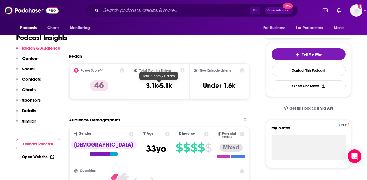
click at [156, 86] on h3 "3.1k-5.1k" at bounding box center [159, 85] width 26 height 8
copy div "3.1k-5.1k"
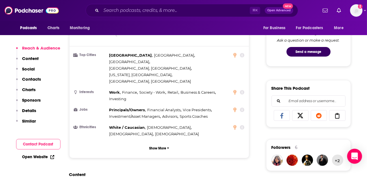
scroll to position [302, 0]
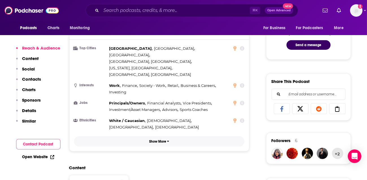
click at [177, 136] on button "Show More" at bounding box center [159, 141] width 171 height 10
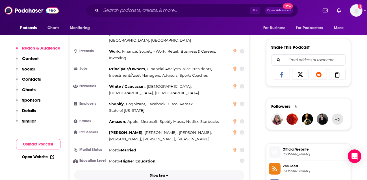
scroll to position [340, 0]
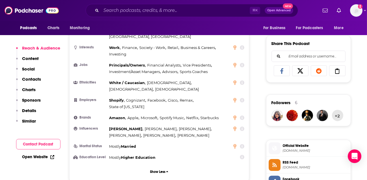
click at [32, 88] on p "Charts" at bounding box center [29, 89] width 14 height 5
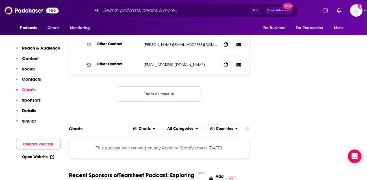
click at [32, 88] on p "Charts" at bounding box center [29, 89] width 14 height 5
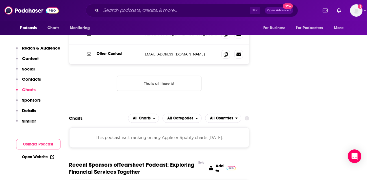
click at [112, 127] on div "This podcast isn't ranking on any Apple or Spotify charts today." at bounding box center [159, 137] width 180 height 20
click at [27, 108] on p "Details" at bounding box center [29, 110] width 14 height 5
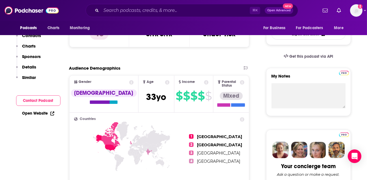
scroll to position [0, 0]
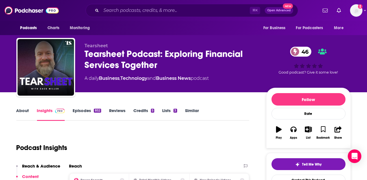
click at [118, 64] on div "Tearsheet Podcast: Exploring Financial Services Together 46" at bounding box center [171, 59] width 172 height 22
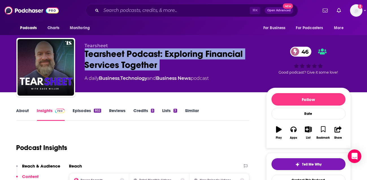
click at [118, 64] on div "Tearsheet Podcast: Exploring Financial Services Together 46" at bounding box center [171, 59] width 172 height 22
copy div "Tearsheet Podcast: Exploring Financial Services Together 46"
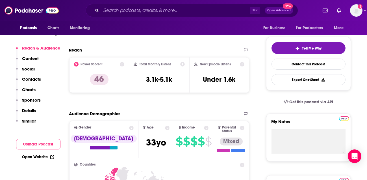
click at [29, 112] on p "Details" at bounding box center [29, 110] width 14 height 5
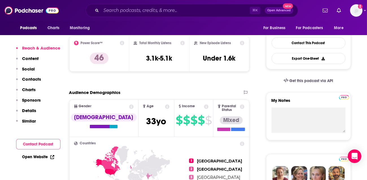
click at [29, 111] on p "Details" at bounding box center [29, 110] width 14 height 5
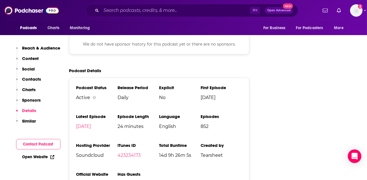
scroll to position [838, 0]
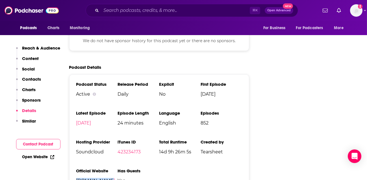
click at [171, 150] on ul "Podcast Status Active Release Period Daily Explicit No First Episode Feb 20th, …" at bounding box center [159, 134] width 166 height 106
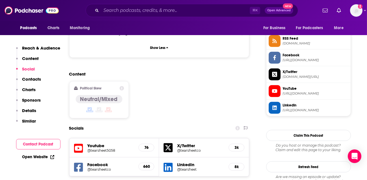
scroll to position [463, 0]
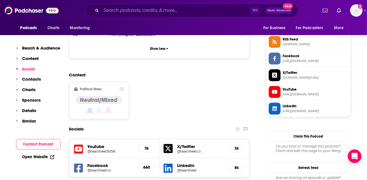
click at [186, 162] on h5 "LinkedIn" at bounding box center [200, 164] width 47 height 5
click at [179, 162] on h5 "LinkedIn" at bounding box center [200, 164] width 47 height 5
click at [183, 162] on h5 "LinkedIn" at bounding box center [200, 164] width 47 height 5
click at [171, 163] on icon at bounding box center [167, 167] width 9 height 9
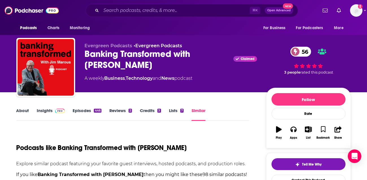
click at [27, 111] on link "About" at bounding box center [22, 114] width 13 height 13
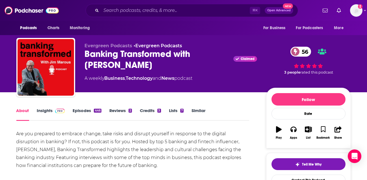
click at [42, 114] on link "Insights" at bounding box center [51, 114] width 28 height 13
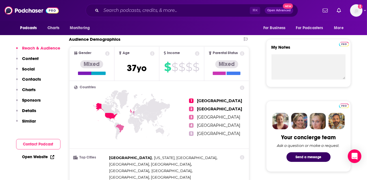
click at [27, 110] on p "Details" at bounding box center [29, 110] width 14 height 5
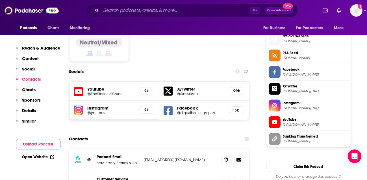
scroll to position [449, 0]
click at [130, 133] on div "Contacts" at bounding box center [159, 138] width 180 height 11
click at [170, 86] on icon at bounding box center [167, 90] width 9 height 9
click at [188, 105] on h5 "Facebook" at bounding box center [200, 107] width 47 height 5
click at [188, 110] on h5 "@digitalbankingreport" at bounding box center [200, 112] width 47 height 4
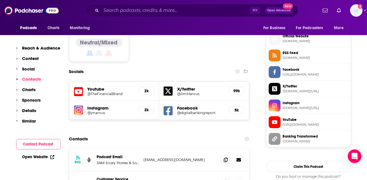
click at [97, 86] on h5 "Youtube" at bounding box center [111, 88] width 47 height 5
click at [97, 91] on h5 "@TheFinancialBrand" at bounding box center [111, 93] width 47 height 4
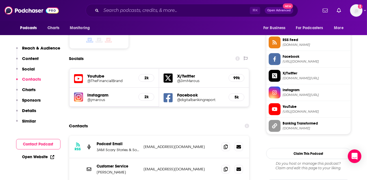
scroll to position [459, 0]
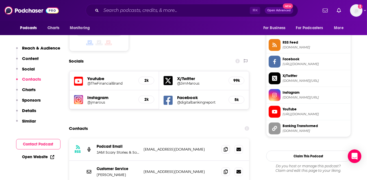
click at [186, 76] on h5 "X/Twitter" at bounding box center [200, 78] width 47 height 5
click at [171, 76] on icon at bounding box center [167, 80] width 9 height 9
click at [150, 9] on input "Search podcasts, credits, & more..." at bounding box center [175, 10] width 149 height 9
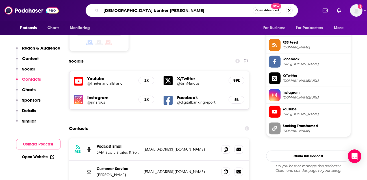
type input "[DEMOGRAPHIC_DATA] banker podcast"
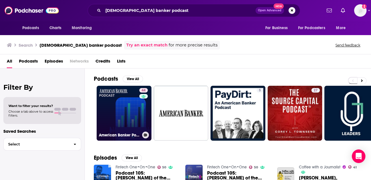
click at [128, 113] on link "44 American Banker Podcast" at bounding box center [124, 113] width 55 height 55
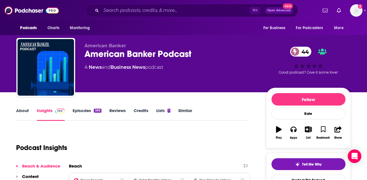
click at [21, 109] on link "About" at bounding box center [22, 114] width 13 height 13
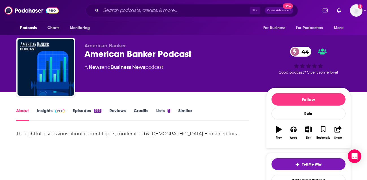
click at [53, 109] on span at bounding box center [59, 110] width 12 height 5
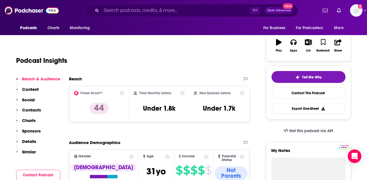
click at [33, 138] on p "Details" at bounding box center [29, 140] width 14 height 5
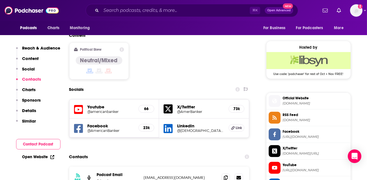
scroll to position [435, 0]
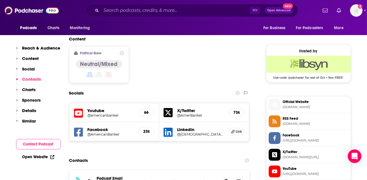
click at [171, 127] on icon at bounding box center [167, 131] width 9 height 9
click at [166, 14] on input "Search podcasts, credits, & more..." at bounding box center [175, 10] width 149 height 9
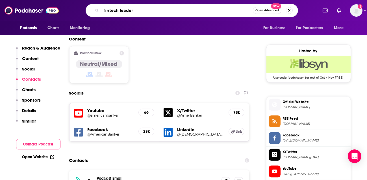
type input "fintech leaders"
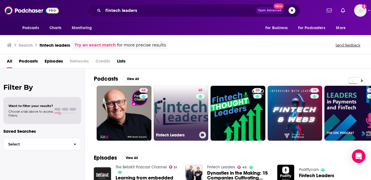
click at [180, 106] on link "45 Fintech Leaders" at bounding box center [181, 113] width 55 height 55
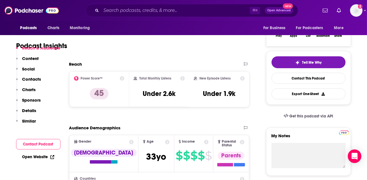
scroll to position [199, 0]
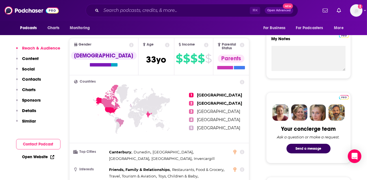
click at [32, 112] on p "Details" at bounding box center [29, 110] width 14 height 5
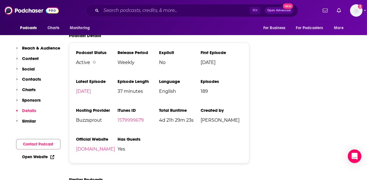
scroll to position [784, 0]
click at [90, 146] on link "[DOMAIN_NAME]" at bounding box center [95, 148] width 39 height 5
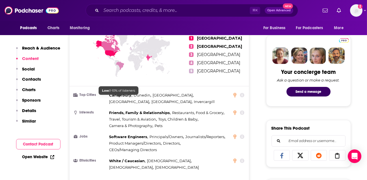
scroll to position [214, 0]
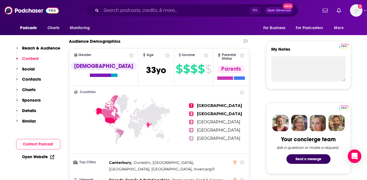
click at [34, 68] on p "Social" at bounding box center [28, 68] width 13 height 5
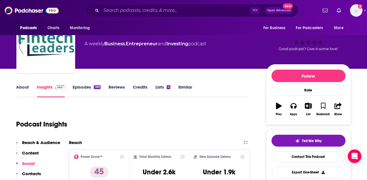
scroll to position [0, 0]
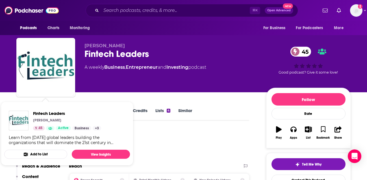
click at [163, 121] on link "Lists 4" at bounding box center [162, 114] width 15 height 13
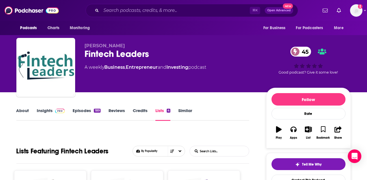
click at [27, 112] on link "About" at bounding box center [22, 114] width 13 height 13
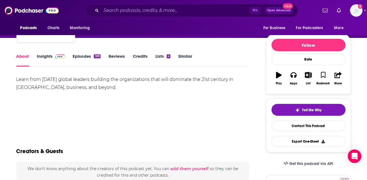
scroll to position [55, 0]
